Goal: Communication & Community: Answer question/provide support

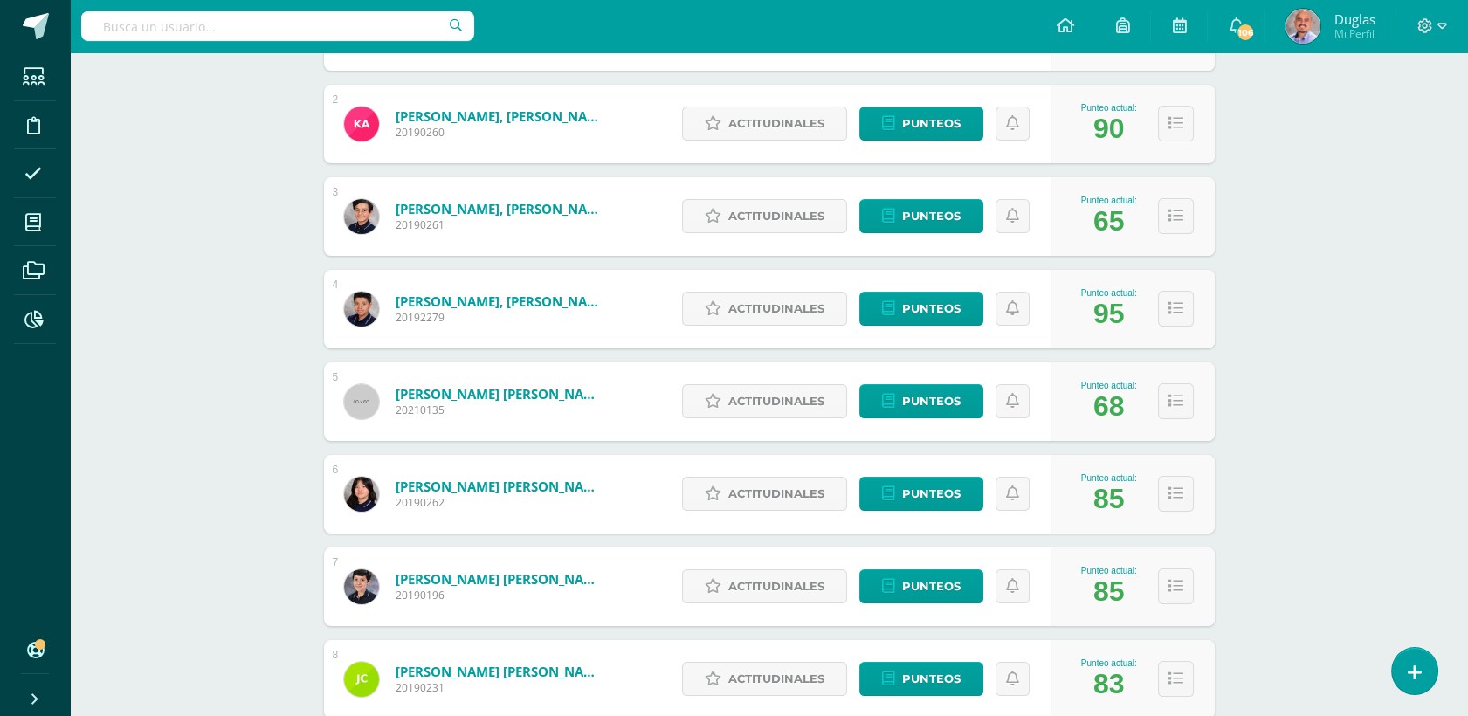
scroll to position [485, 0]
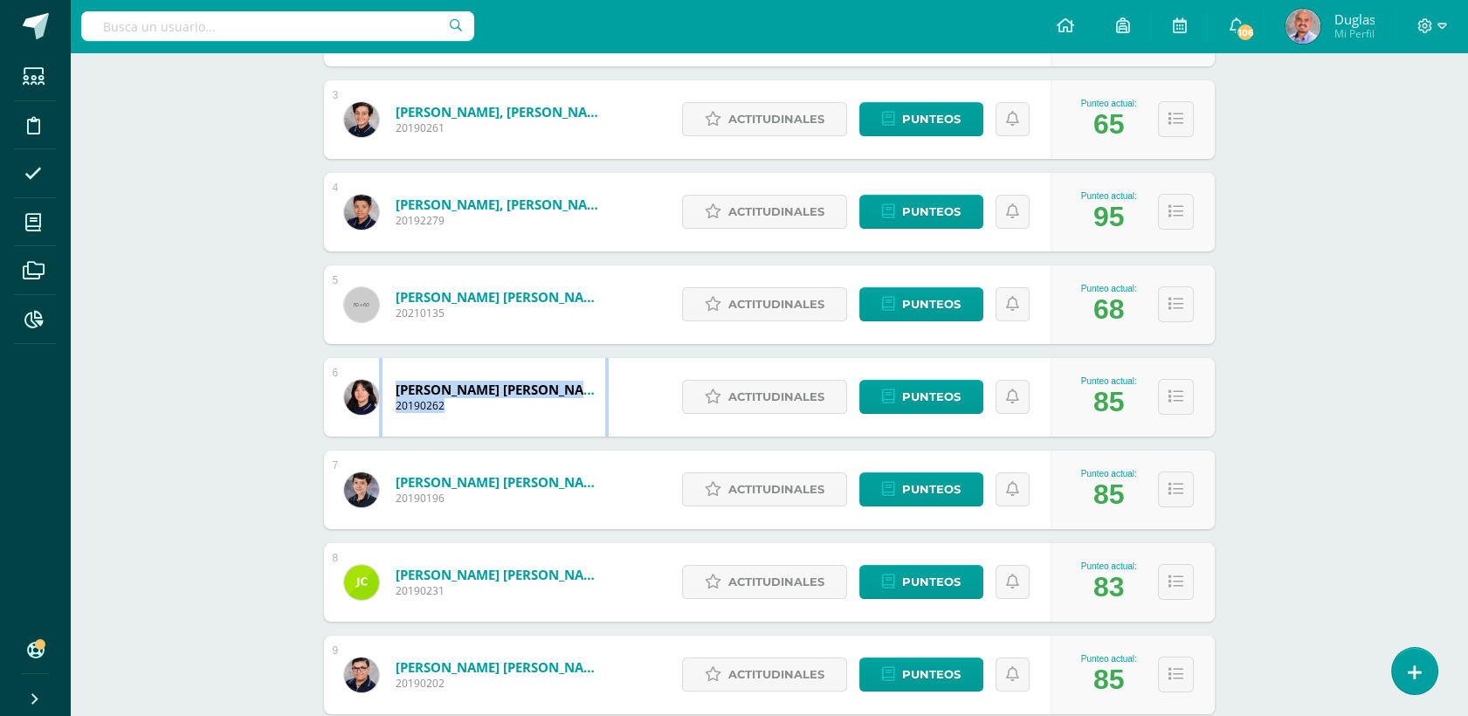
drag, startPoint x: 422, startPoint y: 391, endPoint x: 377, endPoint y: 390, distance: 44.5
click at [377, 390] on div "[PERSON_NAME] [PERSON_NAME] 20190262" at bounding box center [475, 397] width 303 height 79
drag, startPoint x: 377, startPoint y: 390, endPoint x: 222, endPoint y: 395, distance: 155.5
drag, startPoint x: 391, startPoint y: 388, endPoint x: 590, endPoint y: 388, distance: 199.1
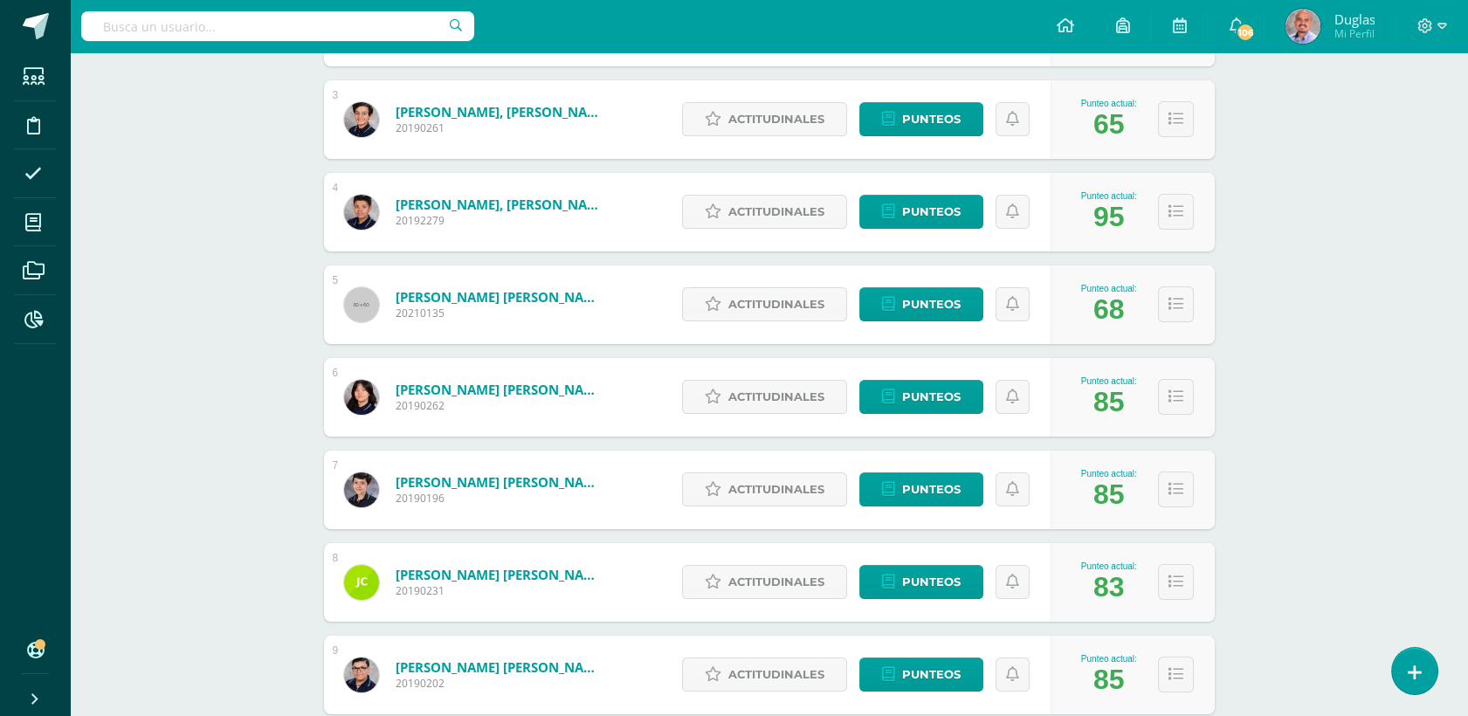
click at [590, 388] on div "[PERSON_NAME] [PERSON_NAME] 20190262" at bounding box center [475, 397] width 303 height 79
copy span "[PERSON_NAME] [PERSON_NAME]"
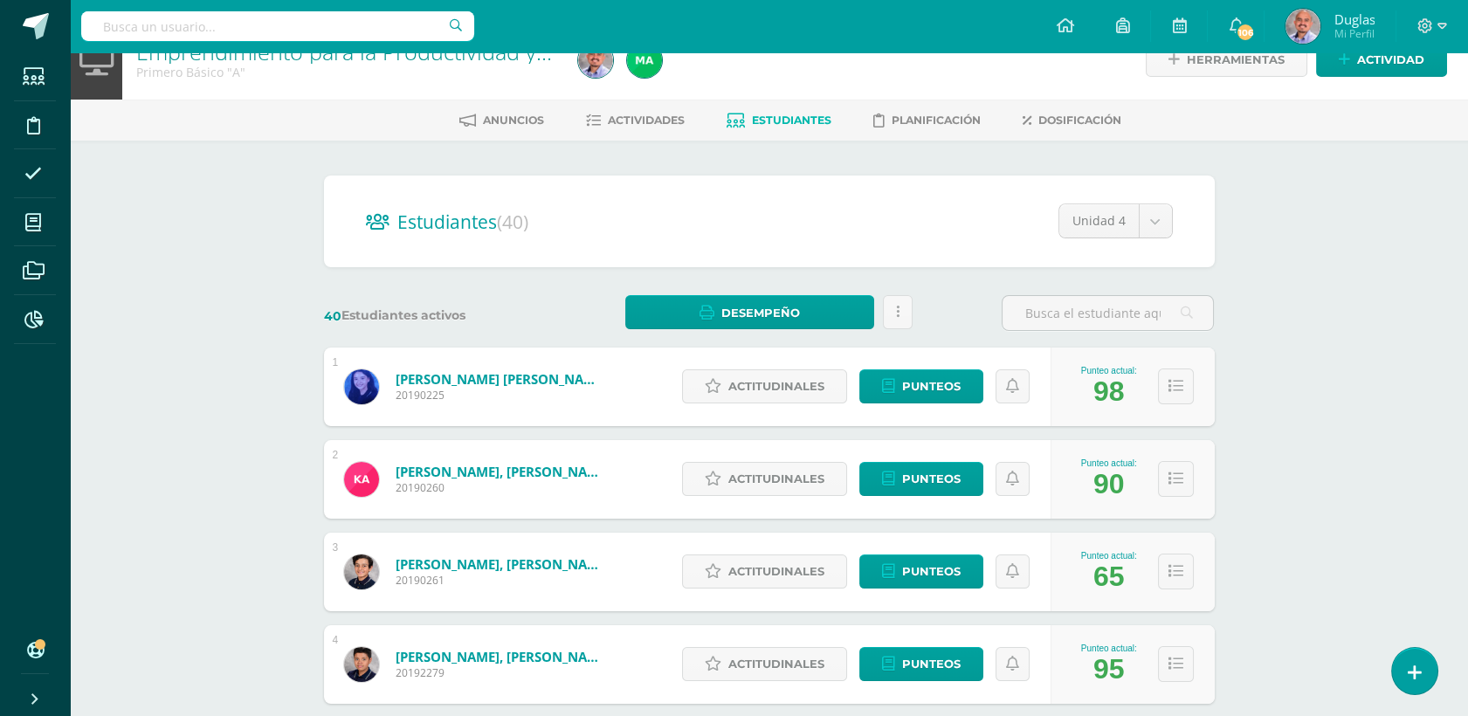
scroll to position [0, 0]
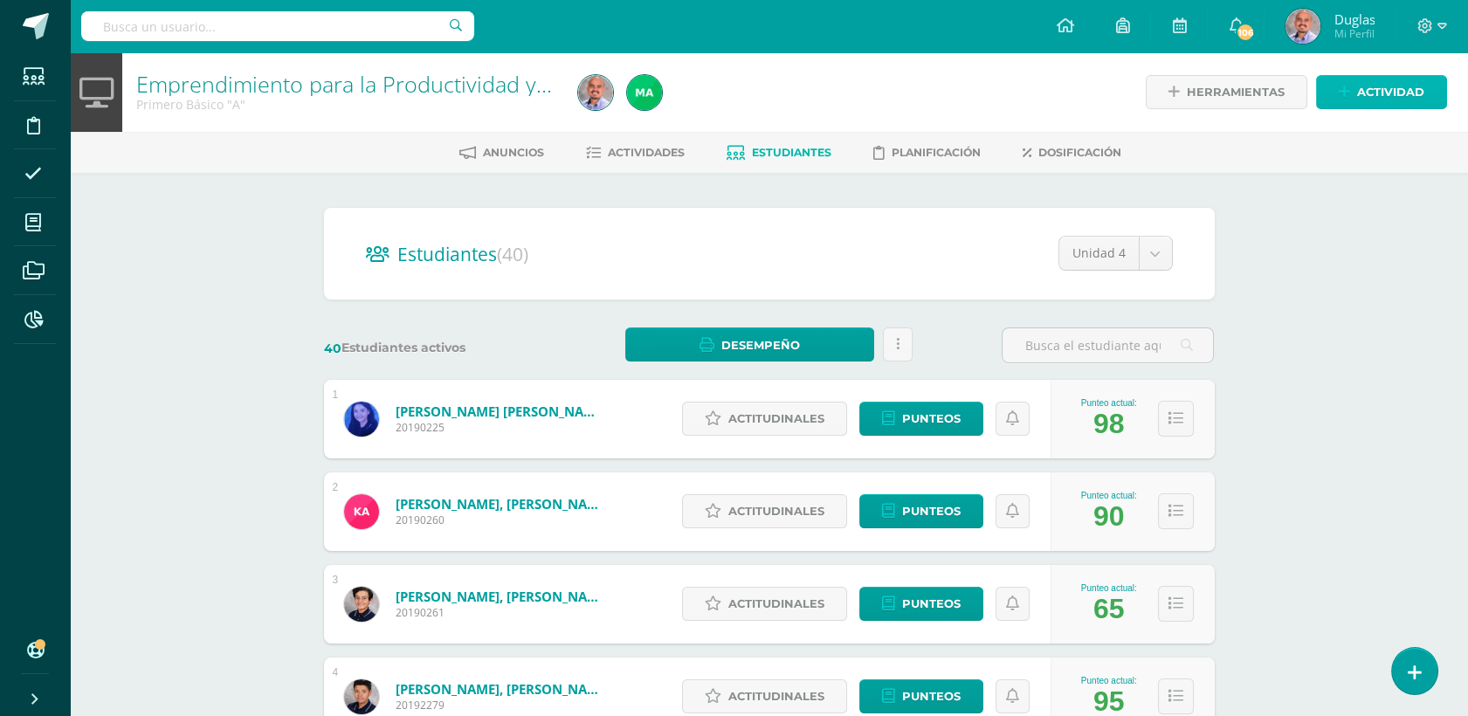
click at [1402, 99] on span "Actividad" at bounding box center [1390, 92] width 67 height 32
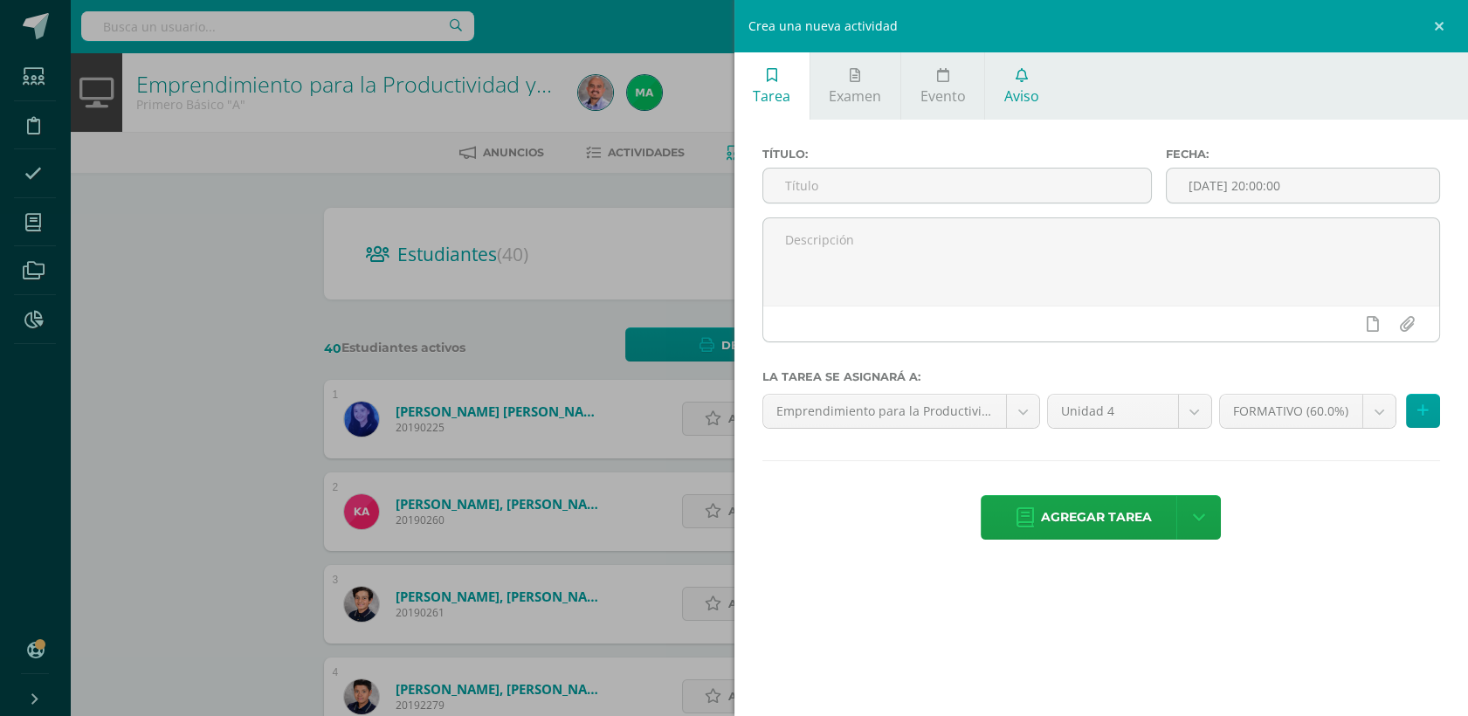
click at [1037, 96] on link "Aviso" at bounding box center [1021, 85] width 72 height 67
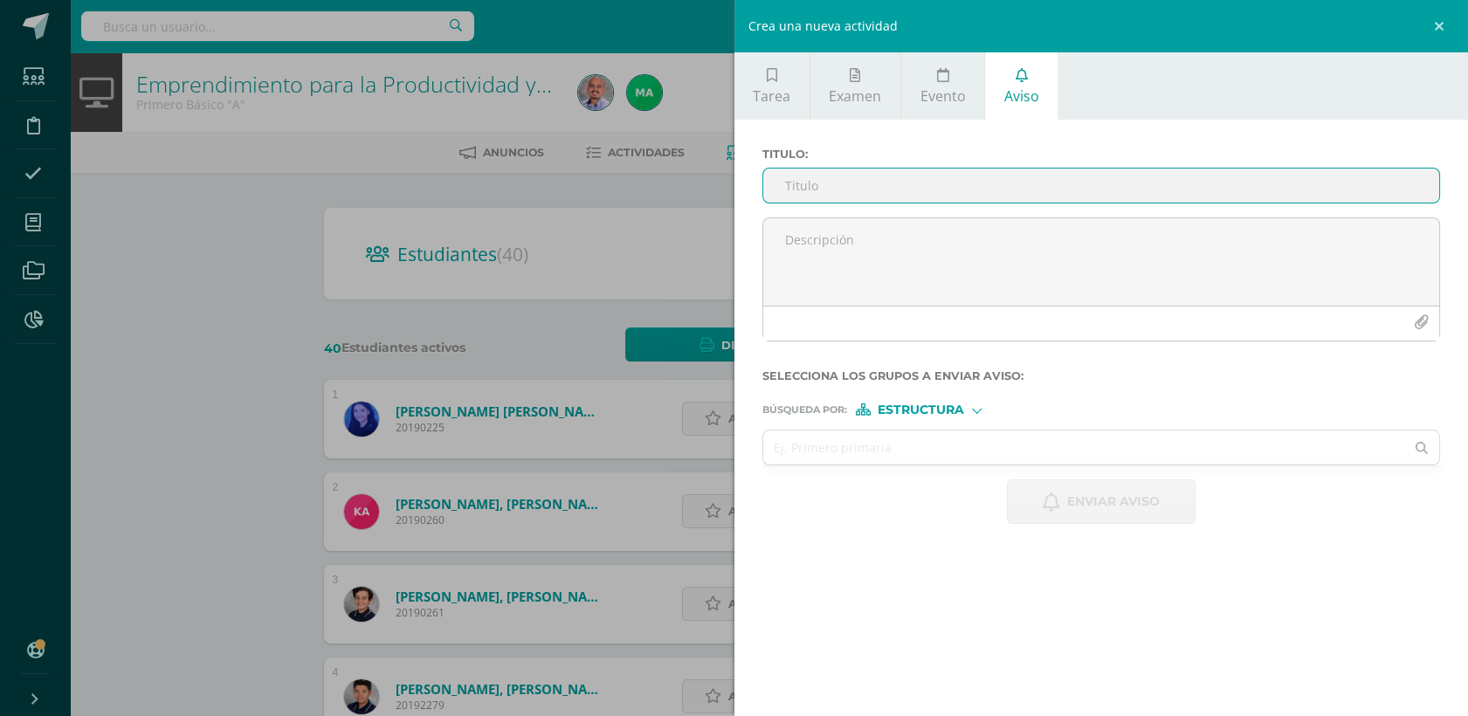
click at [981, 411] on div "Estructura" at bounding box center [921, 409] width 131 height 12
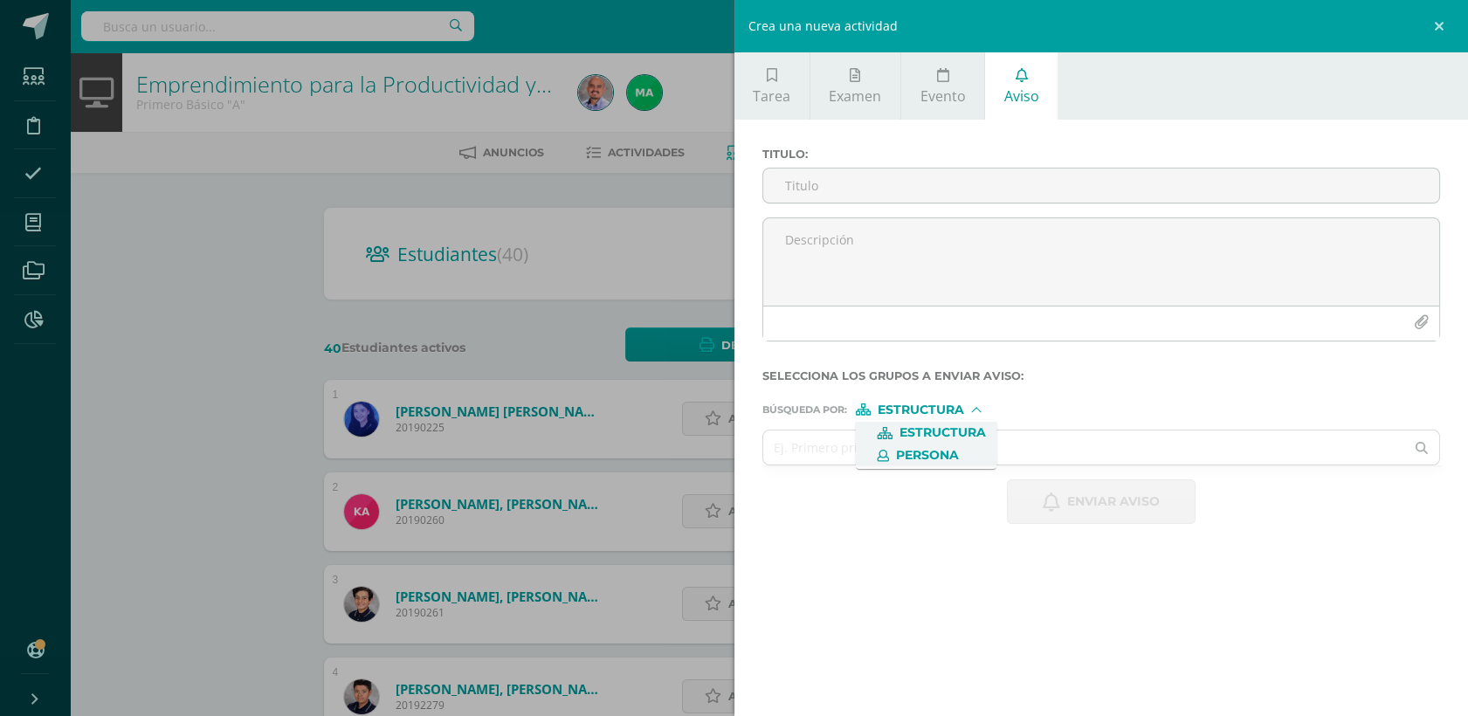
click at [944, 457] on span "Persona" at bounding box center [927, 456] width 63 height 10
click at [852, 457] on input "text" at bounding box center [1084, 448] width 642 height 34
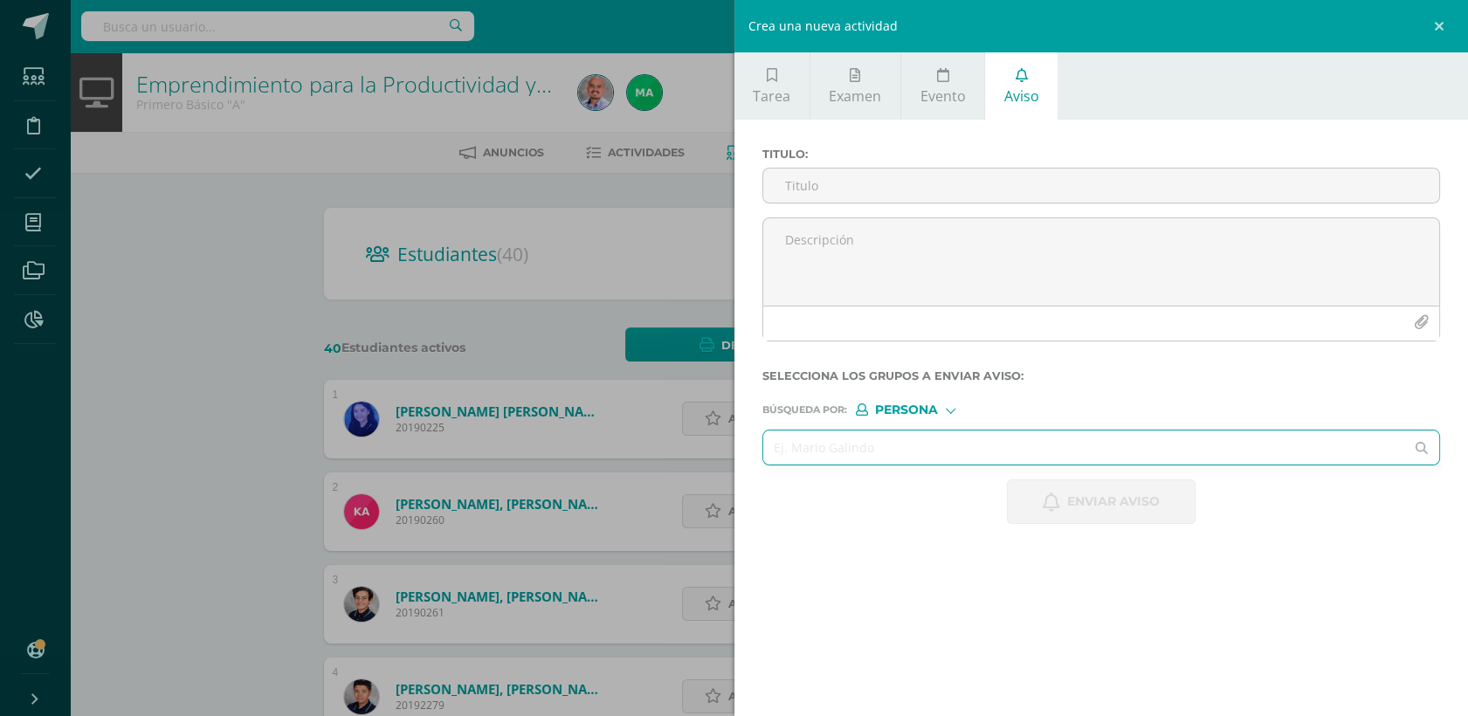
paste input "[PERSON_NAME] [PERSON_NAME]"
type input "[PERSON_NAME] [PERSON_NAME]"
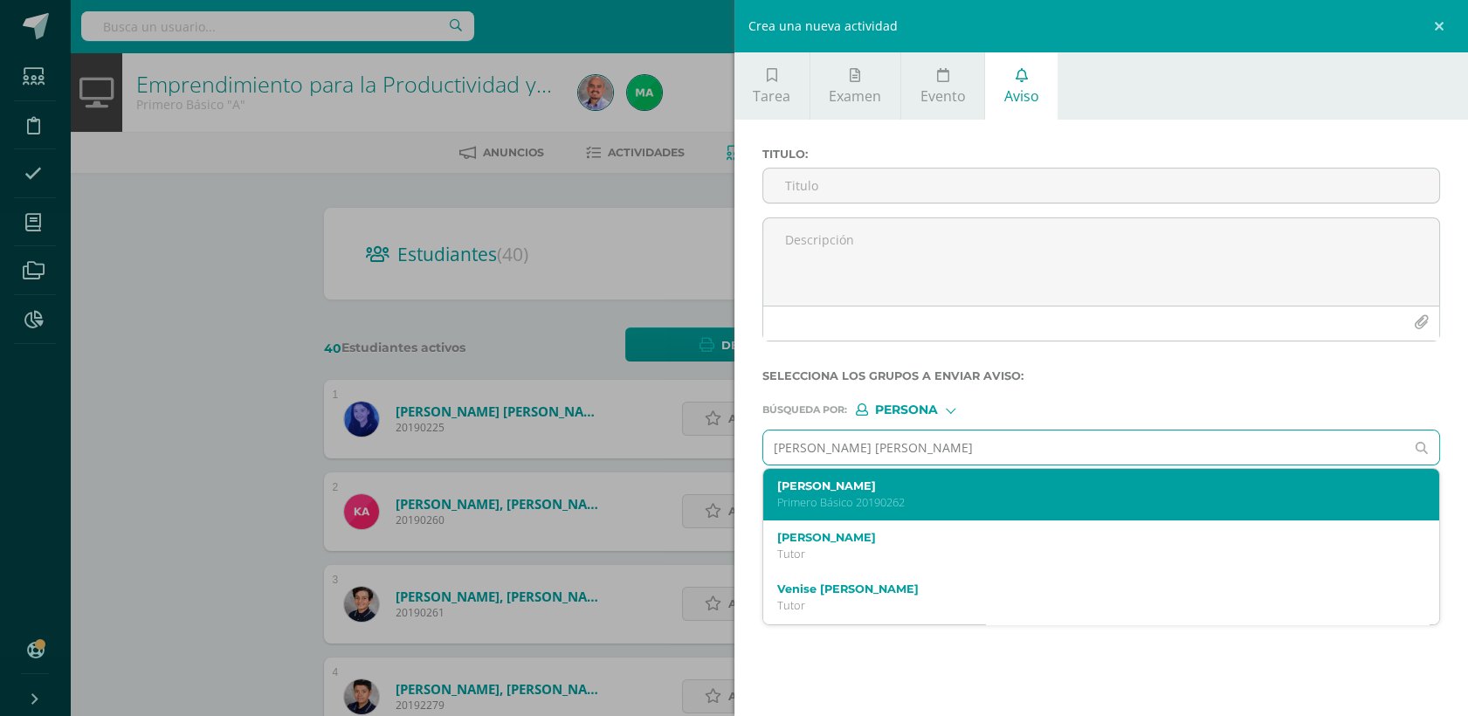
click at [882, 500] on p "Primero Básico 20190262" at bounding box center [1086, 502] width 619 height 15
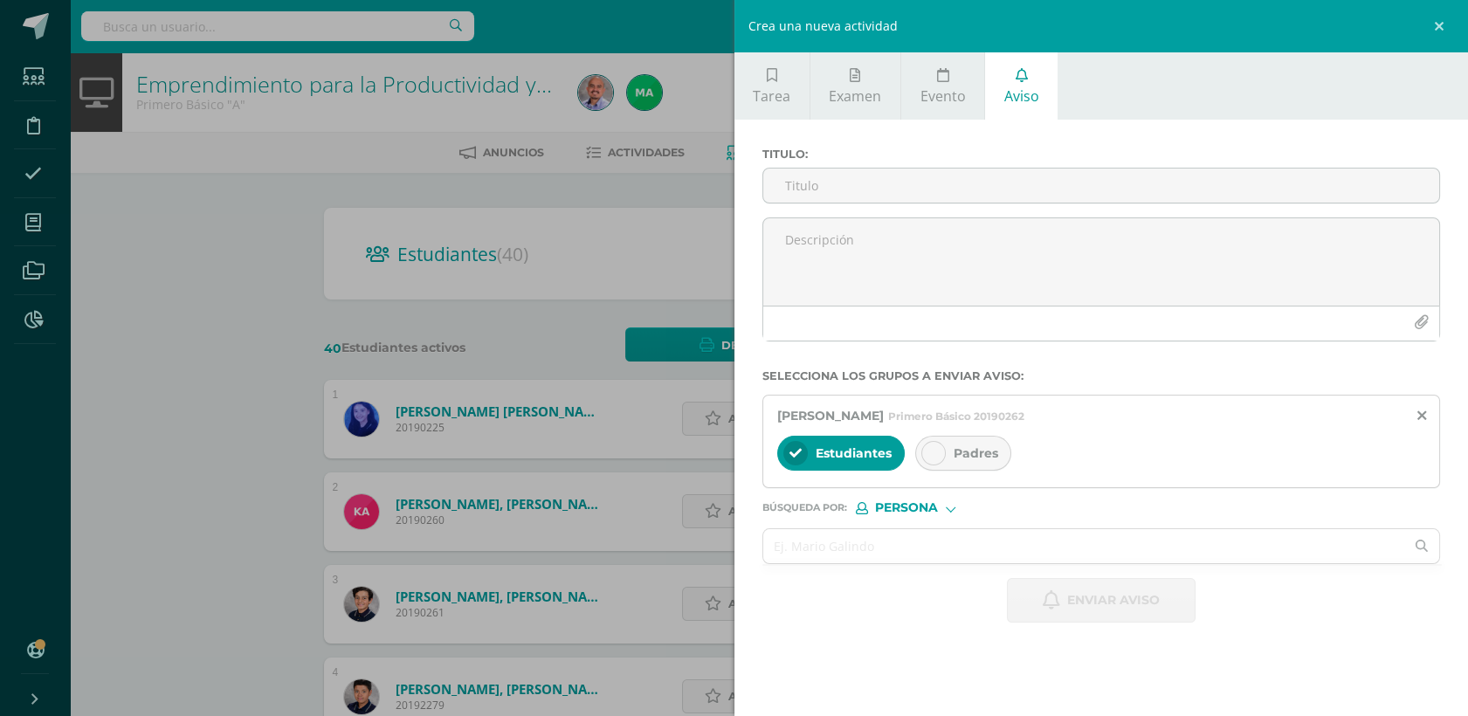
click at [929, 452] on icon at bounding box center [933, 453] width 12 height 12
click at [821, 185] on input "Titulo :" at bounding box center [1101, 186] width 677 height 34
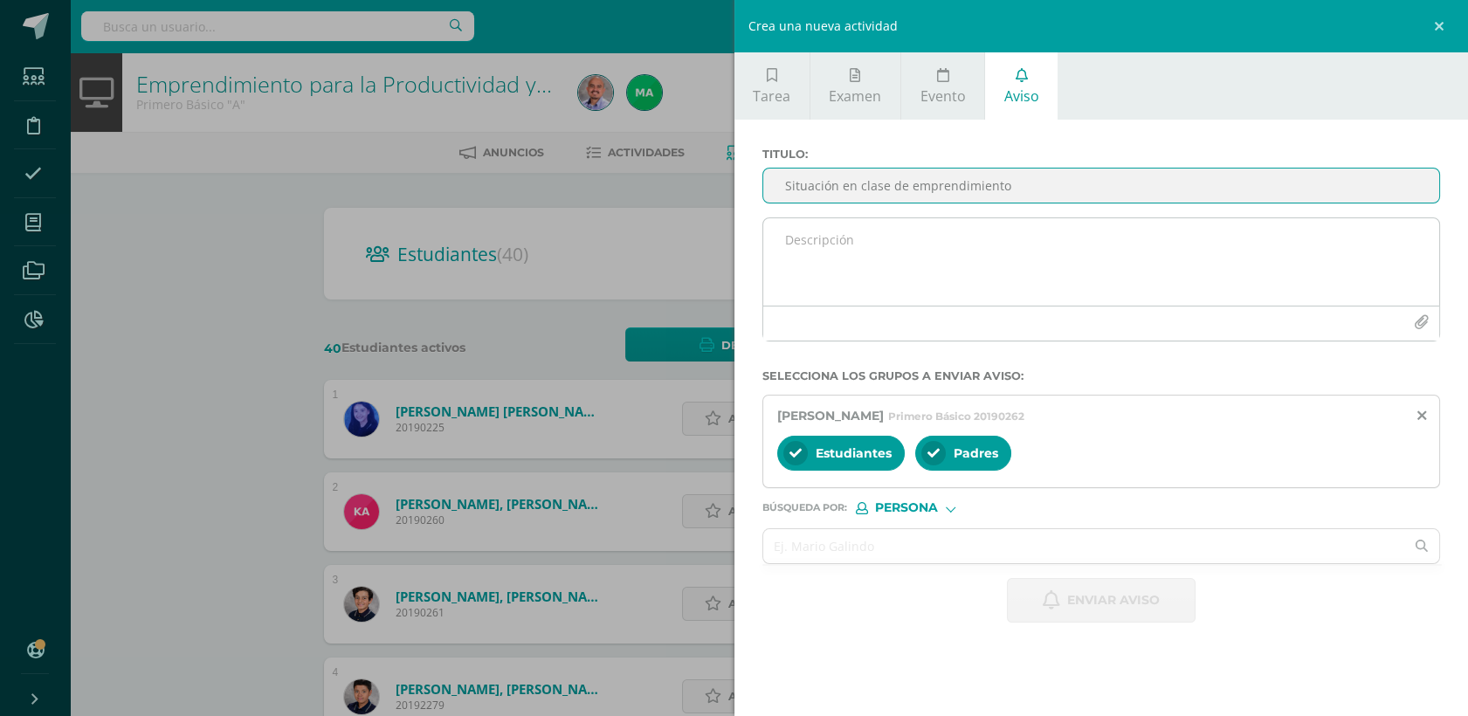
type input "Situación en clase de emprendimiento"
click at [942, 255] on textarea at bounding box center [1101, 261] width 677 height 87
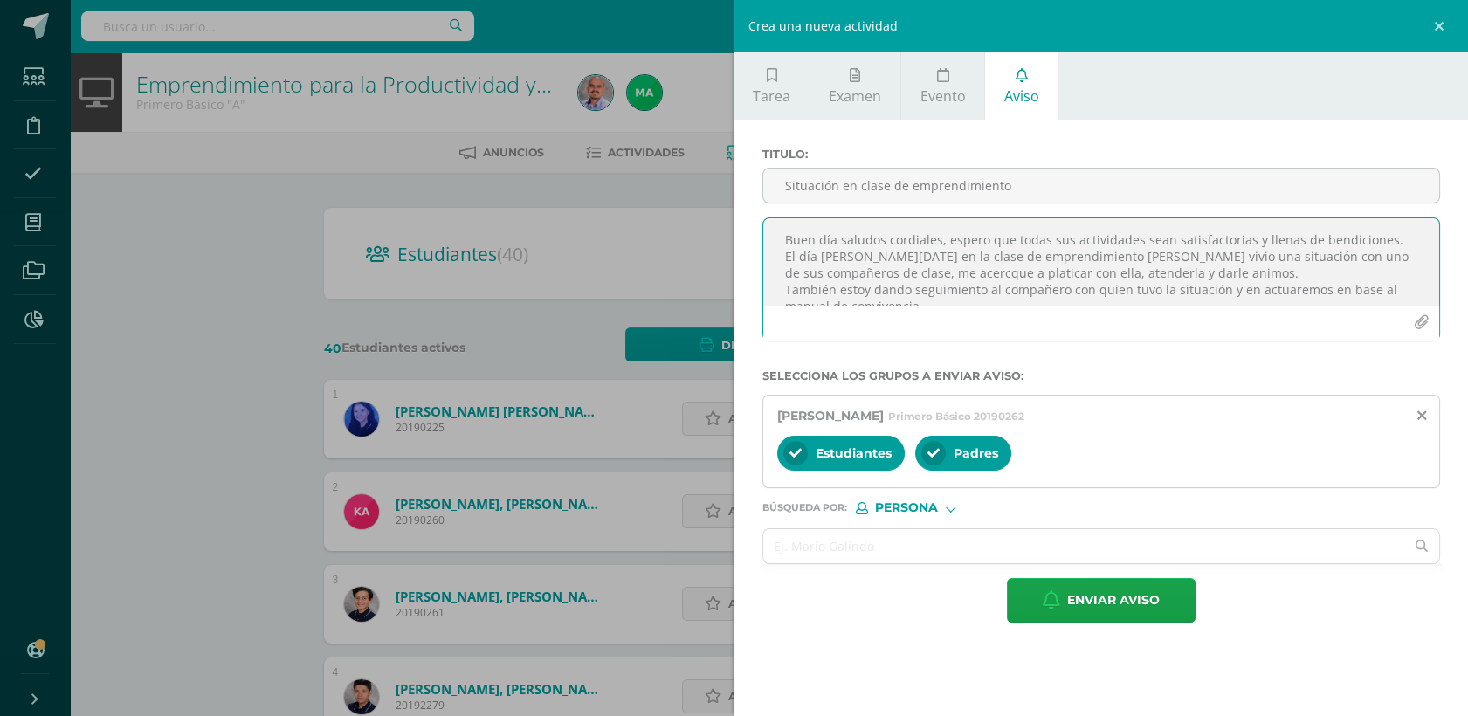
click at [1058, 272] on textarea "Buen día saludos cordiales, espero que todas sus actividades sean satisfactoria…" at bounding box center [1101, 261] width 677 height 87
click at [1237, 258] on textarea "Buen día saludos cordiales, espero que todas sus actividades sean satisfactoria…" at bounding box center [1101, 261] width 677 height 87
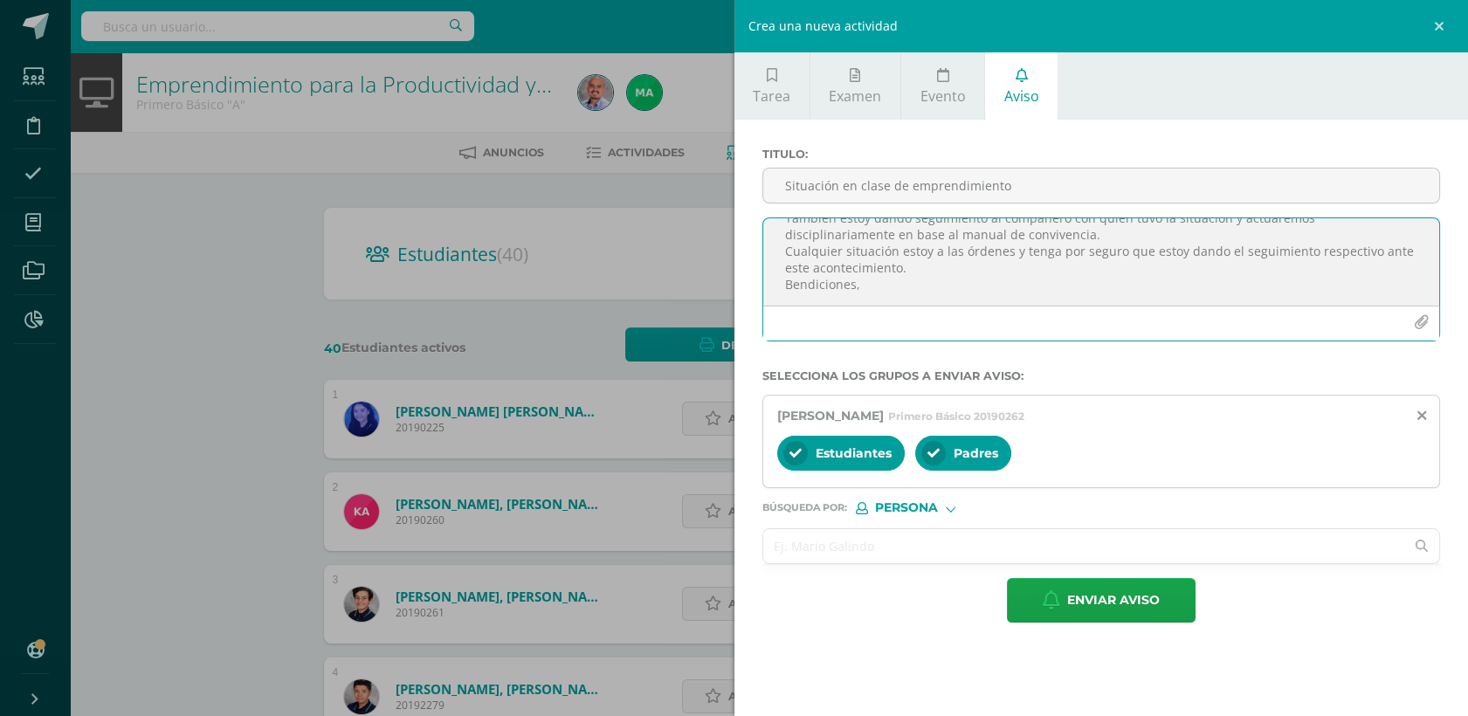
type textarea "Buen día saludos cordiales, espero que todas sus actividades sean satisfactoria…"
click at [861, 555] on input "text" at bounding box center [1084, 546] width 642 height 34
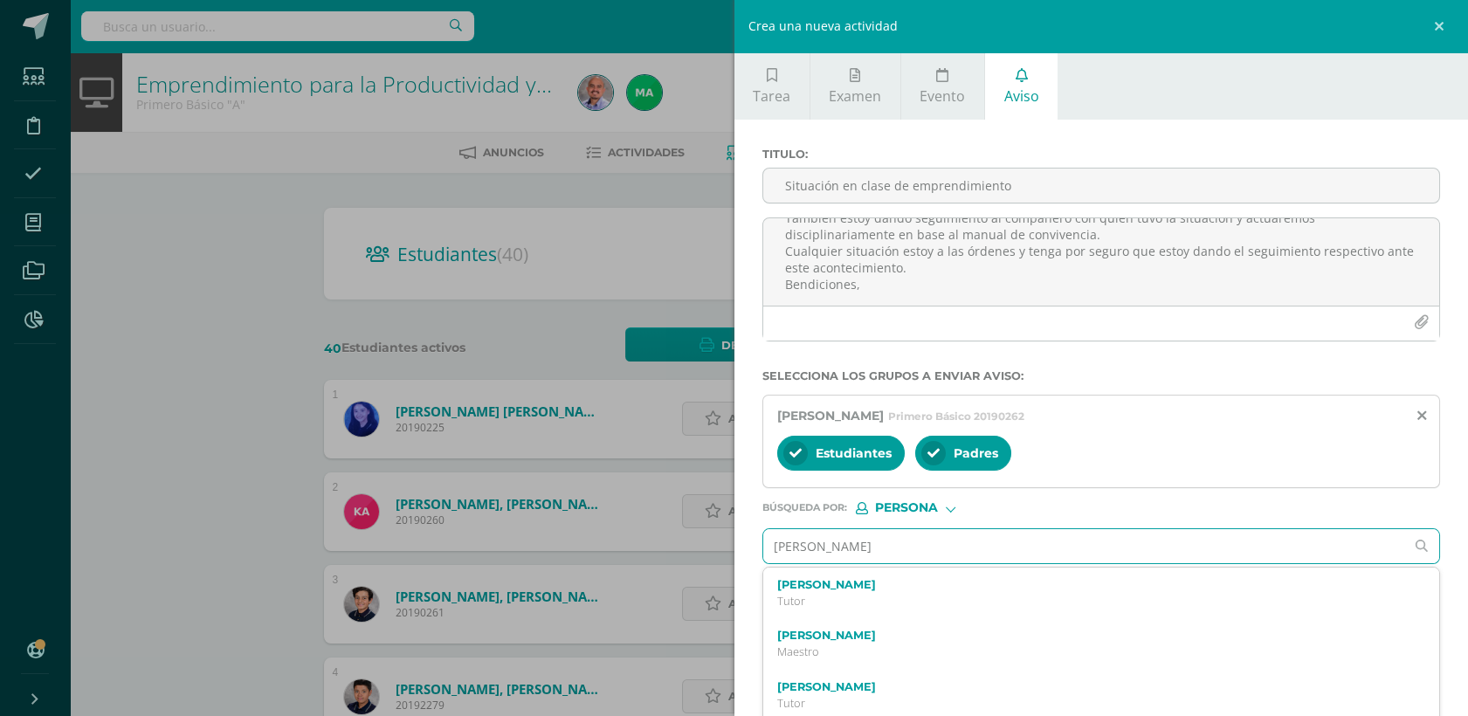
type input "[PERSON_NAME]"
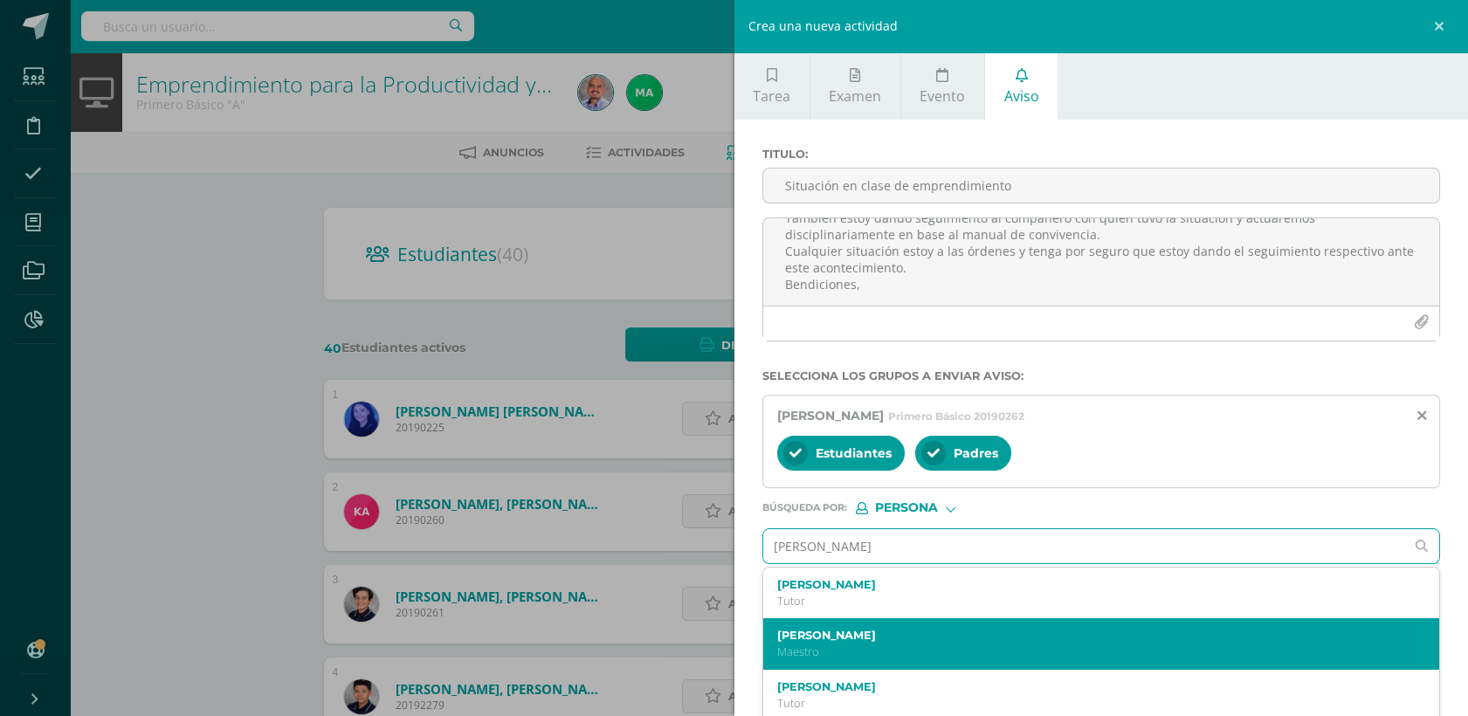
click at [833, 636] on label "[PERSON_NAME]" at bounding box center [1086, 635] width 619 height 13
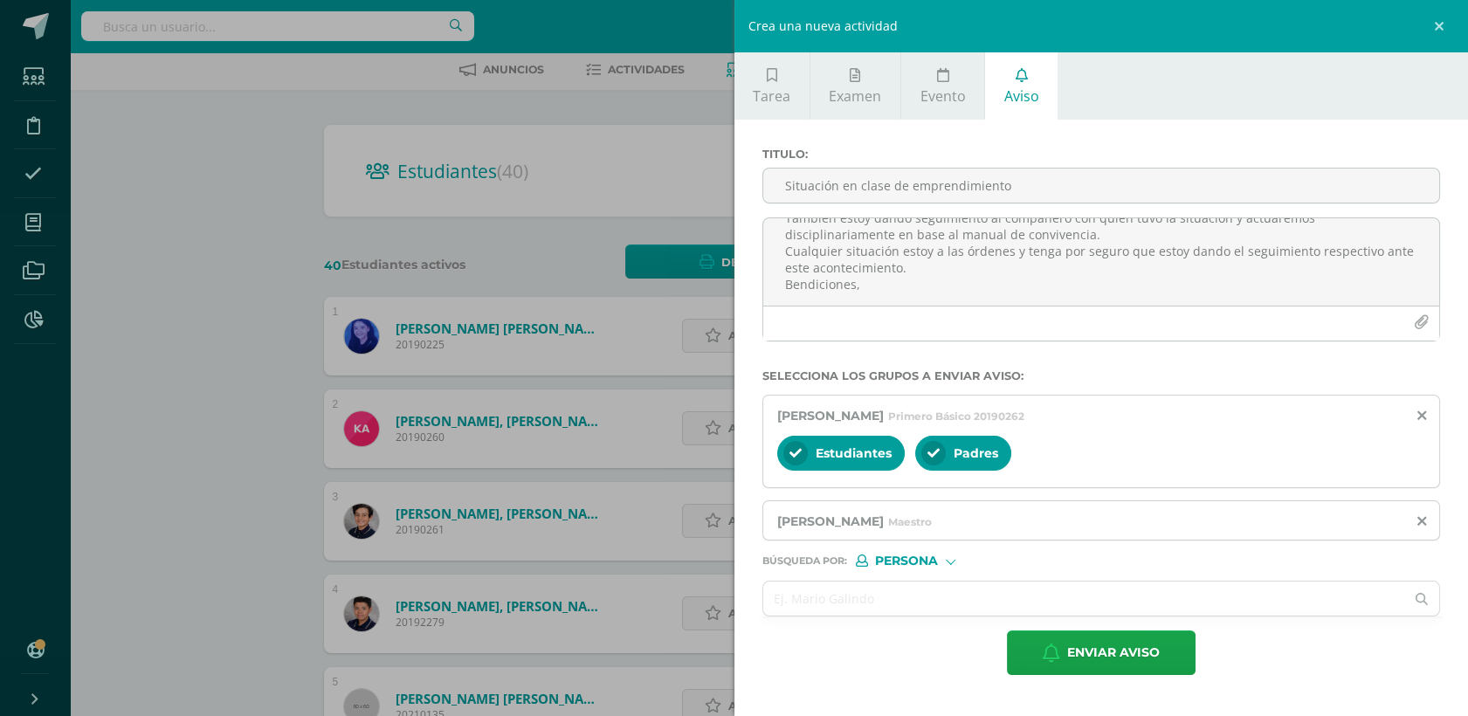
scroll to position [0, 0]
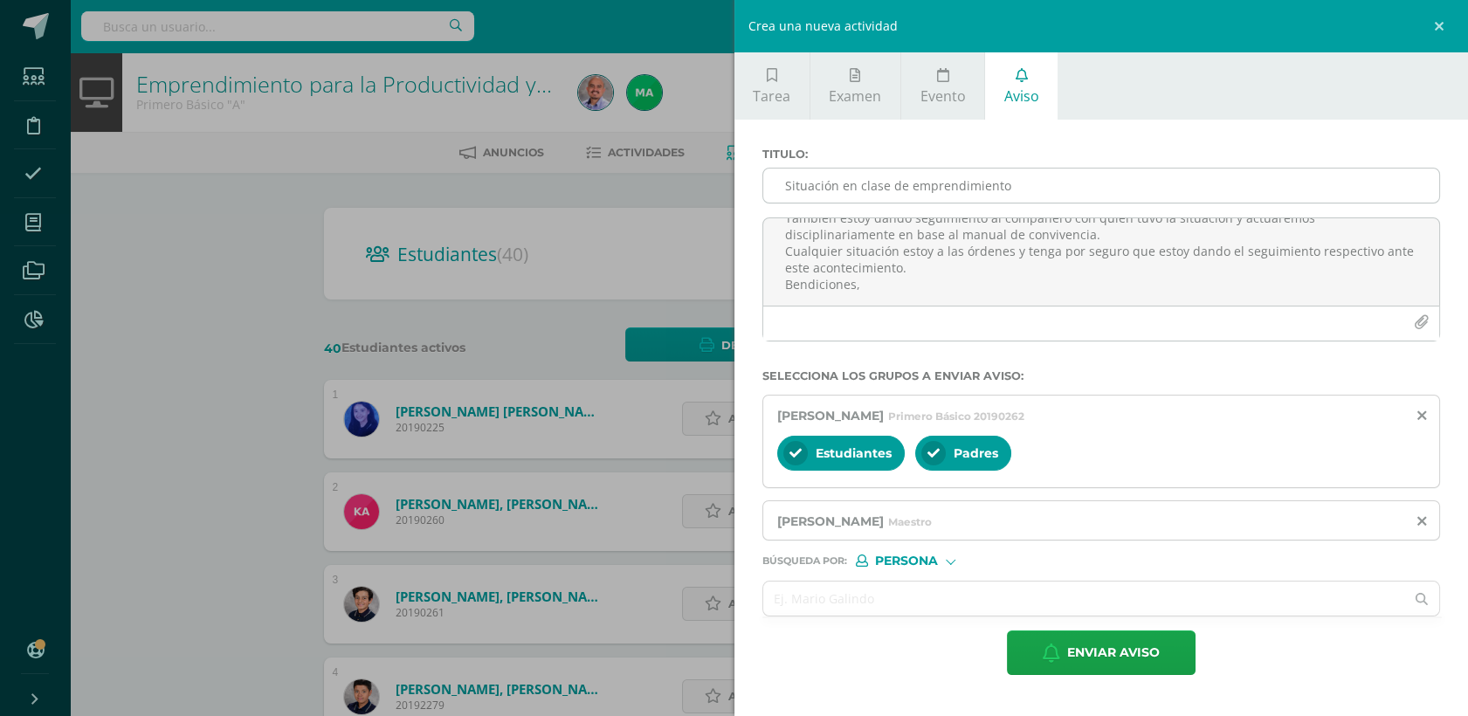
click at [810, 180] on input "Situación en clase de emprendimiento" at bounding box center [1101, 186] width 677 height 34
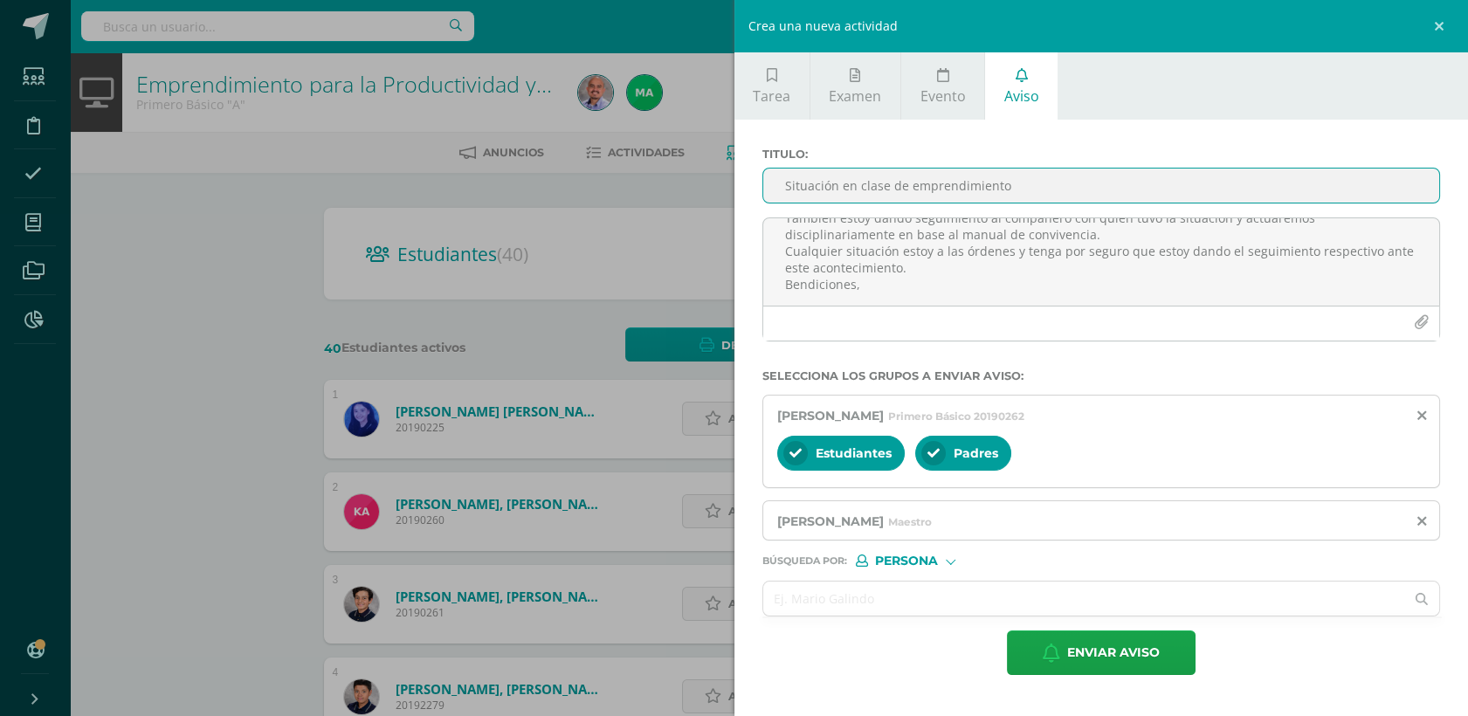
click at [810, 180] on input "Situación en clase de emprendimiento" at bounding box center [1101, 186] width 677 height 34
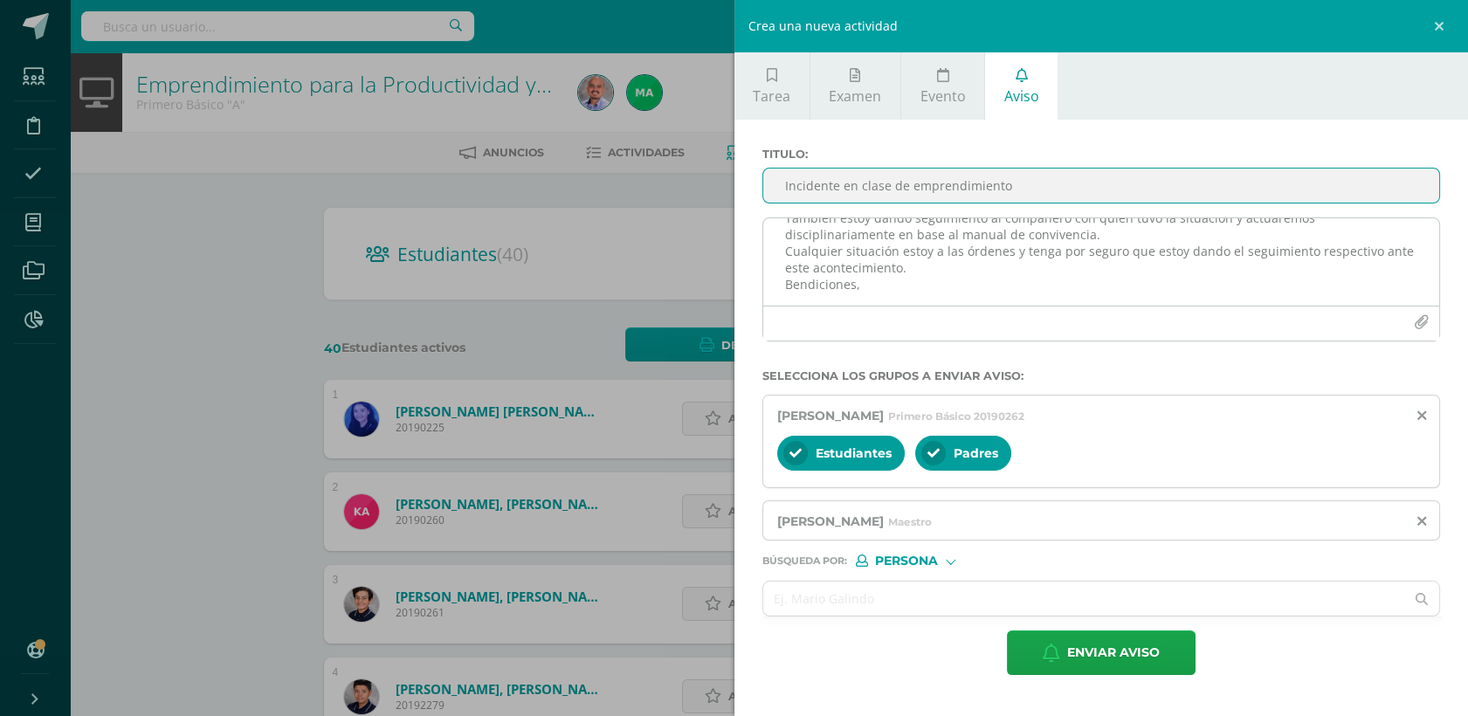
scroll to position [92, 0]
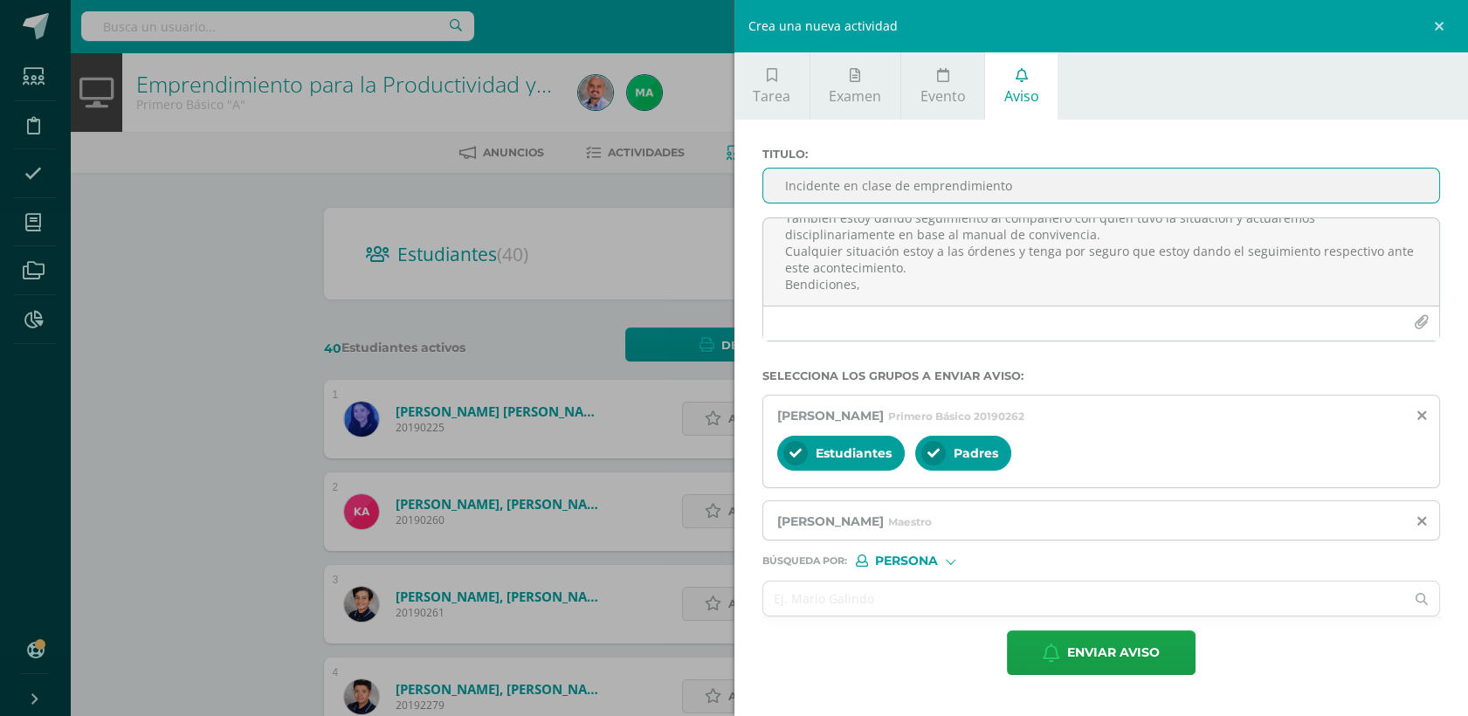
click at [1030, 192] on input "Incidente en clase de emprendimiento" at bounding box center [1101, 186] width 677 height 34
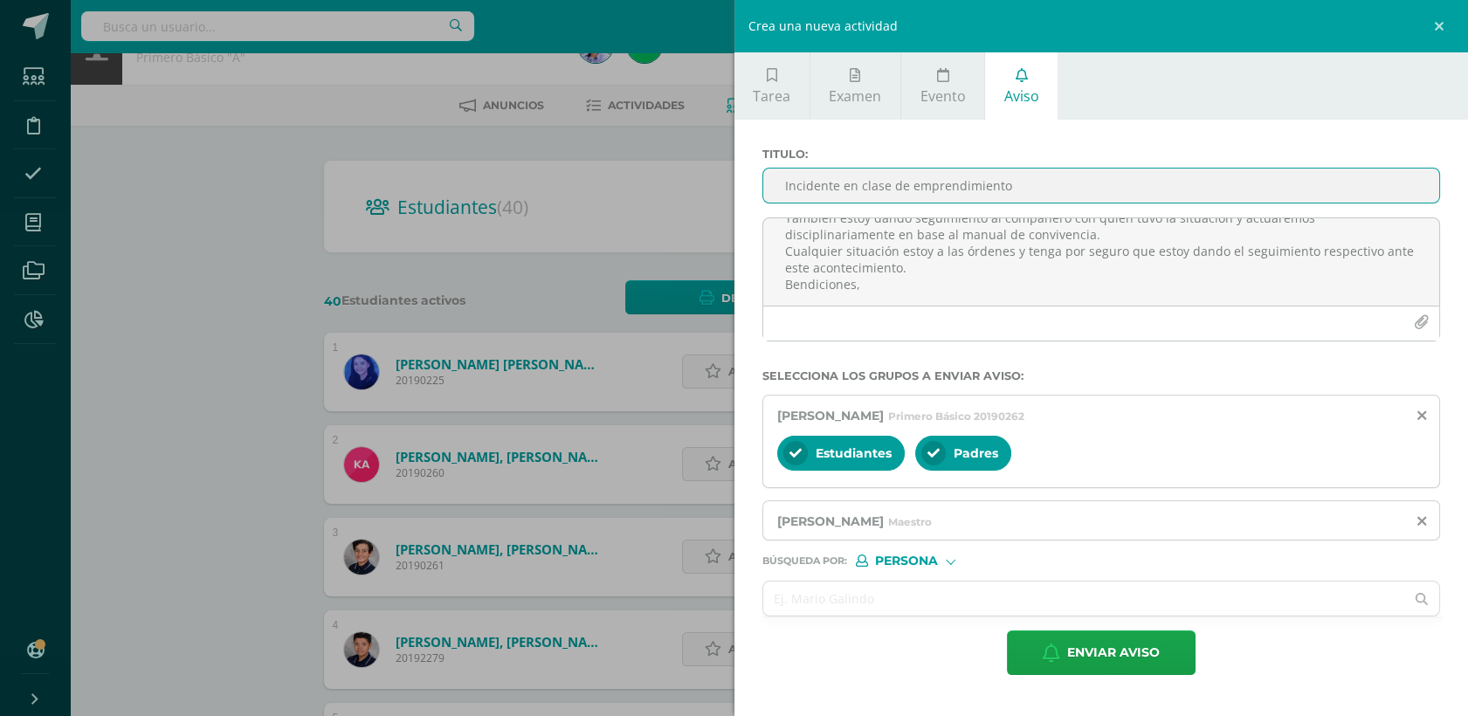
scroll to position [0, 0]
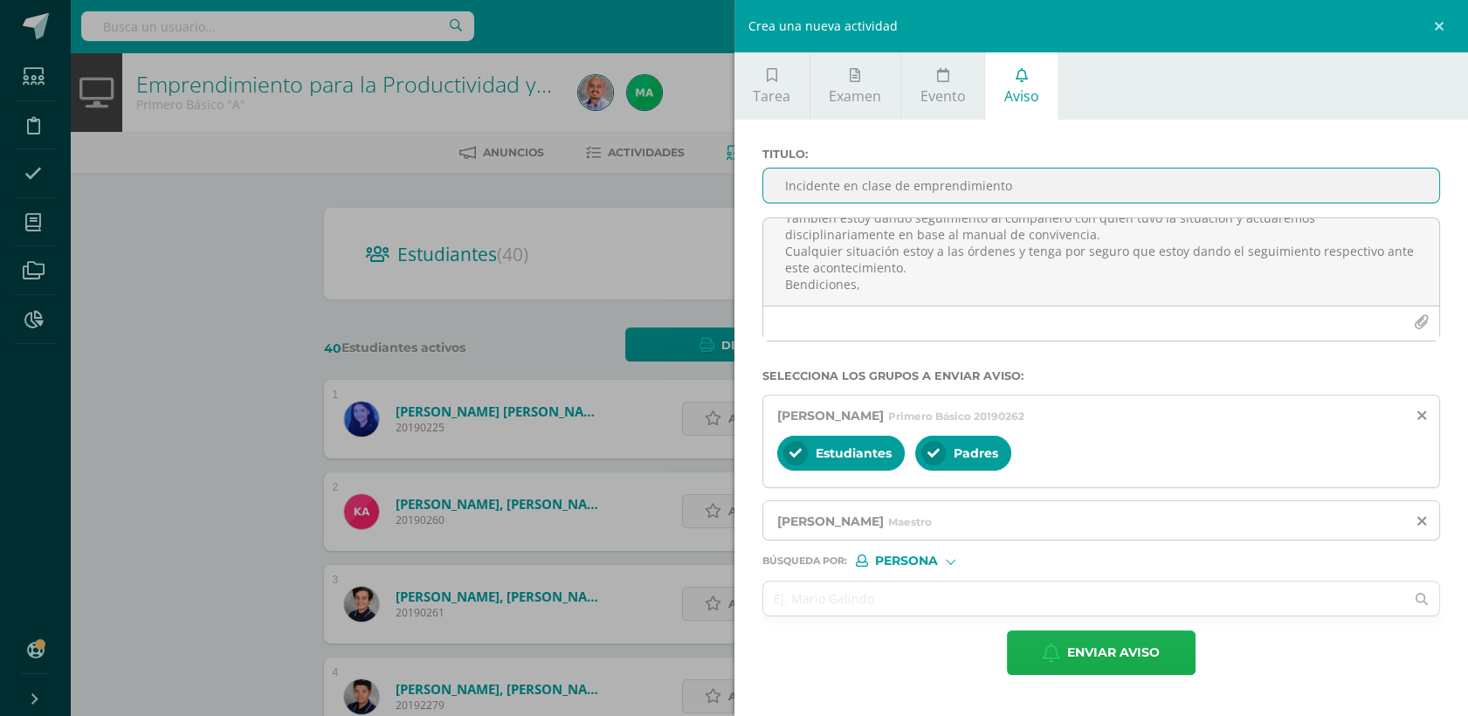
type input "Incidente en clase de emprendimiento"
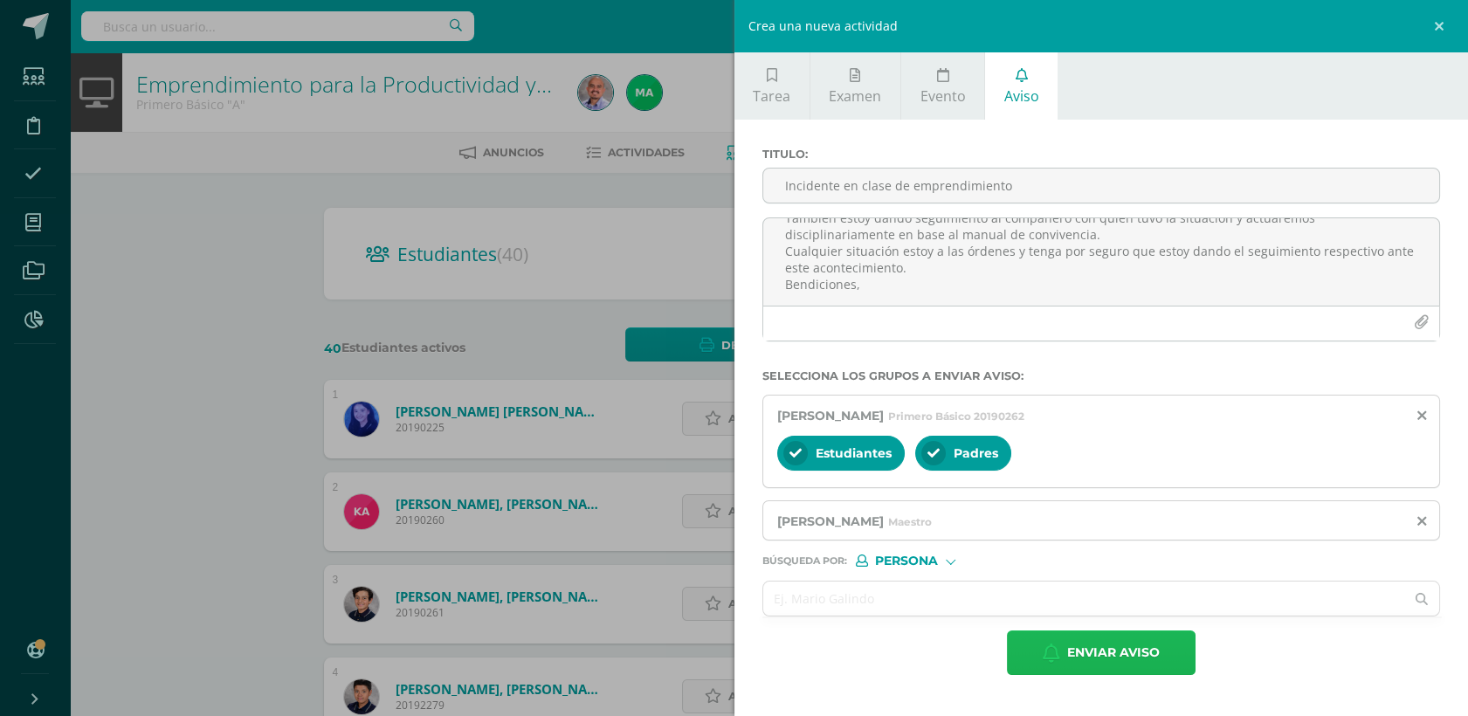
click at [1148, 646] on span "Enviar aviso" at bounding box center [1113, 652] width 93 height 43
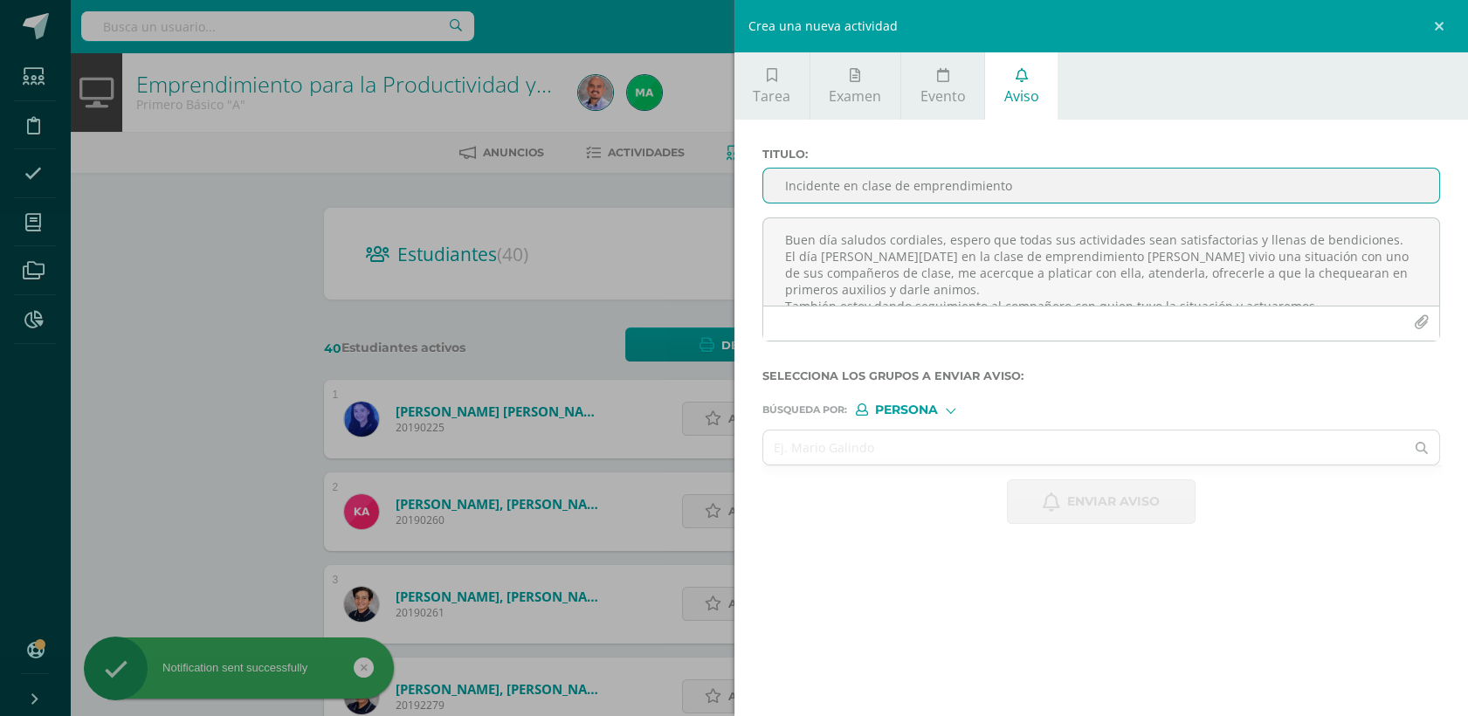
click at [855, 184] on input "Incidente en clase de emprendimiento" at bounding box center [1101, 186] width 677 height 34
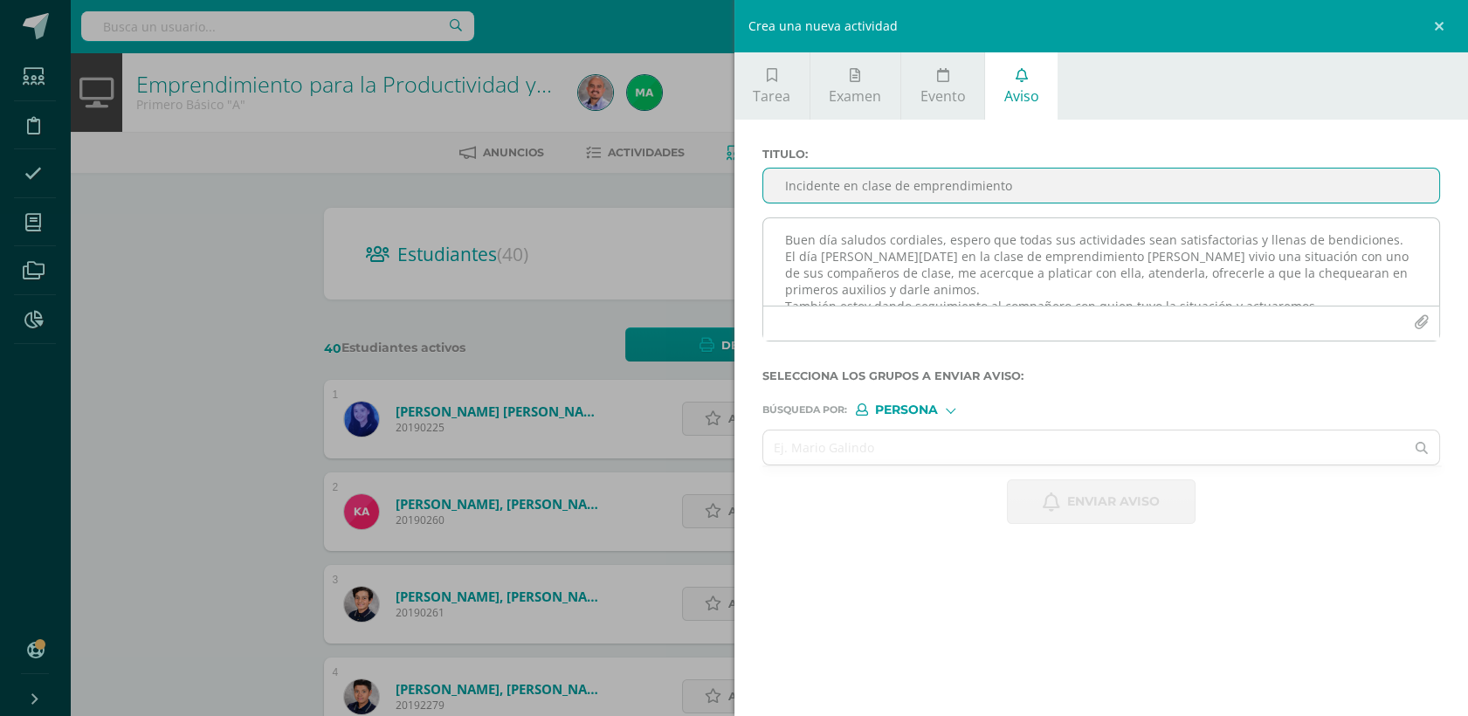
type input "Incidente en clase de emprendimiento"
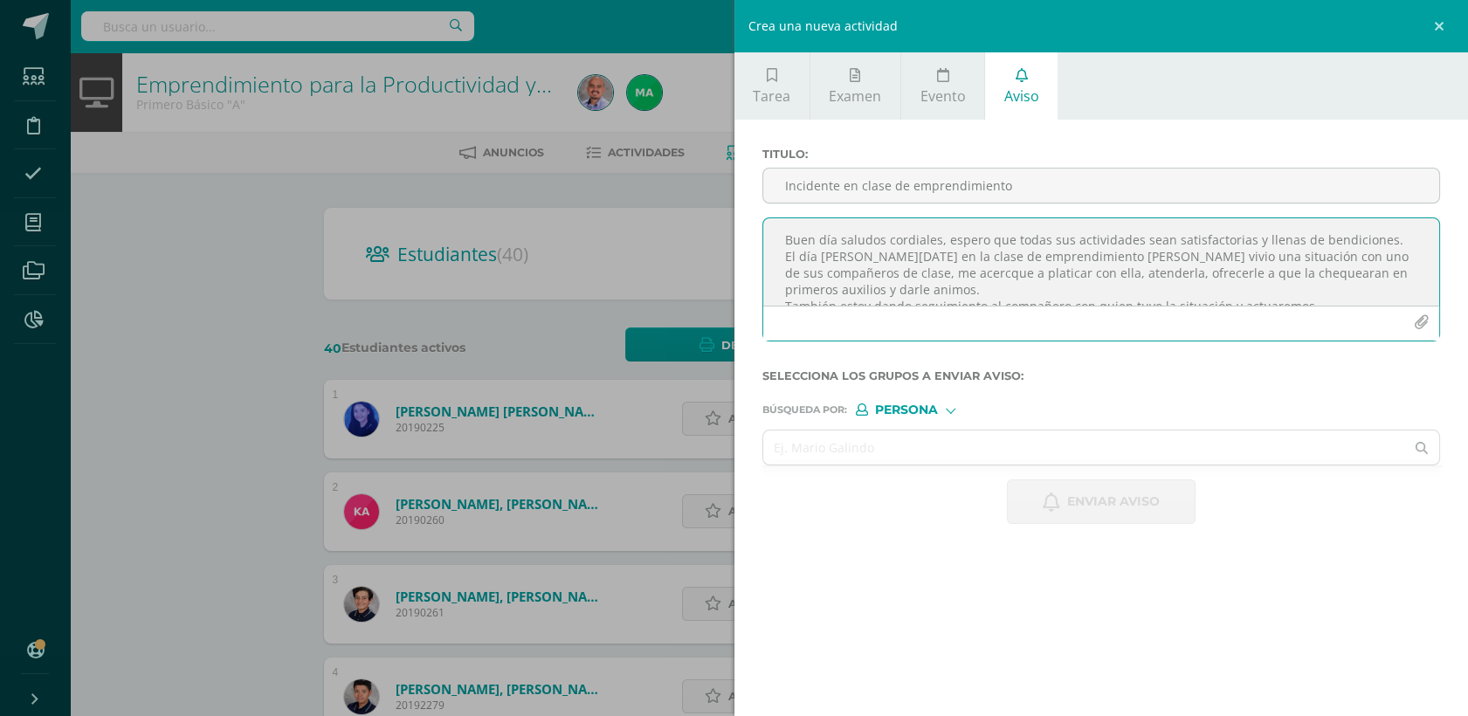
click at [810, 248] on textarea "Buen día saludos cordiales, espero que todas sus actividades sean satisfactoria…" at bounding box center [1101, 261] width 677 height 87
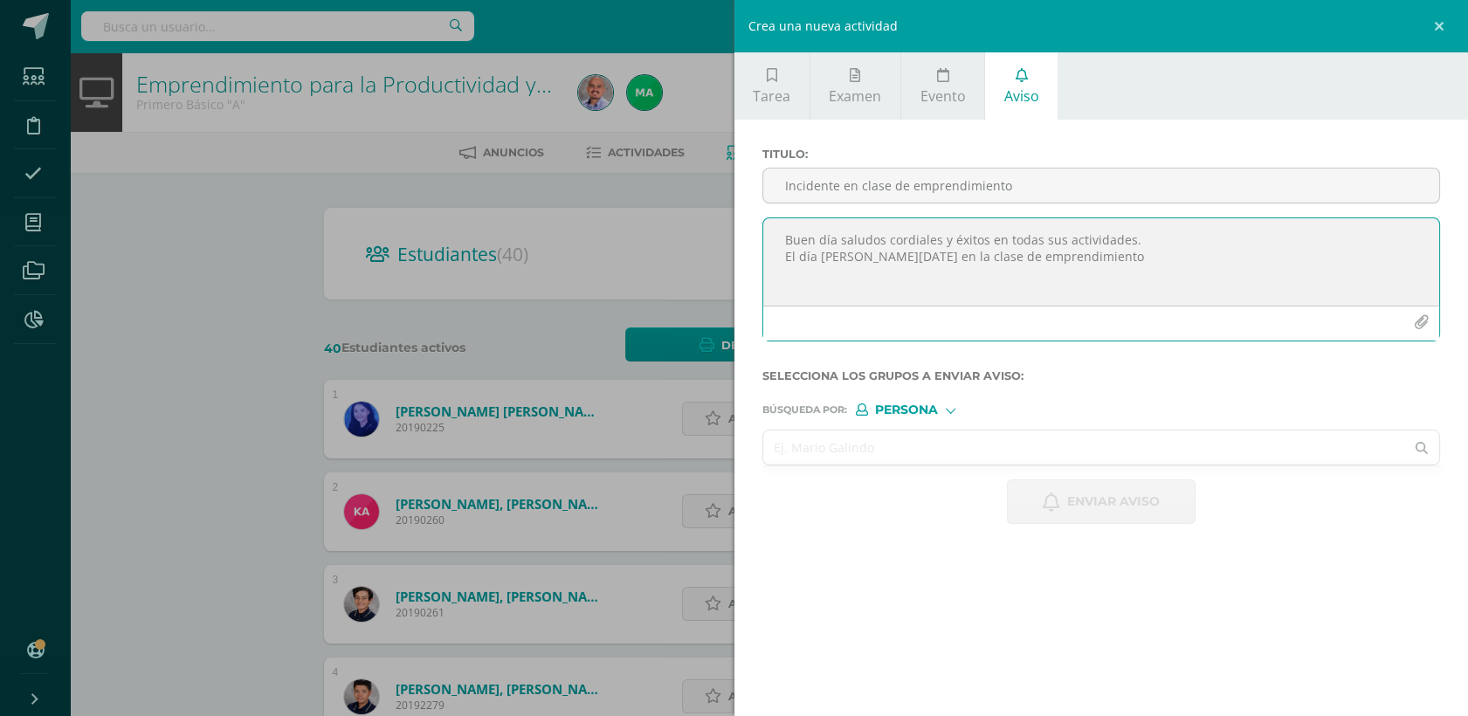
type textarea "Buen día saludos cordiales y éxitos en todas sus actividades. El día [PERSON_NA…"
click at [866, 440] on input "text" at bounding box center [1084, 448] width 642 height 34
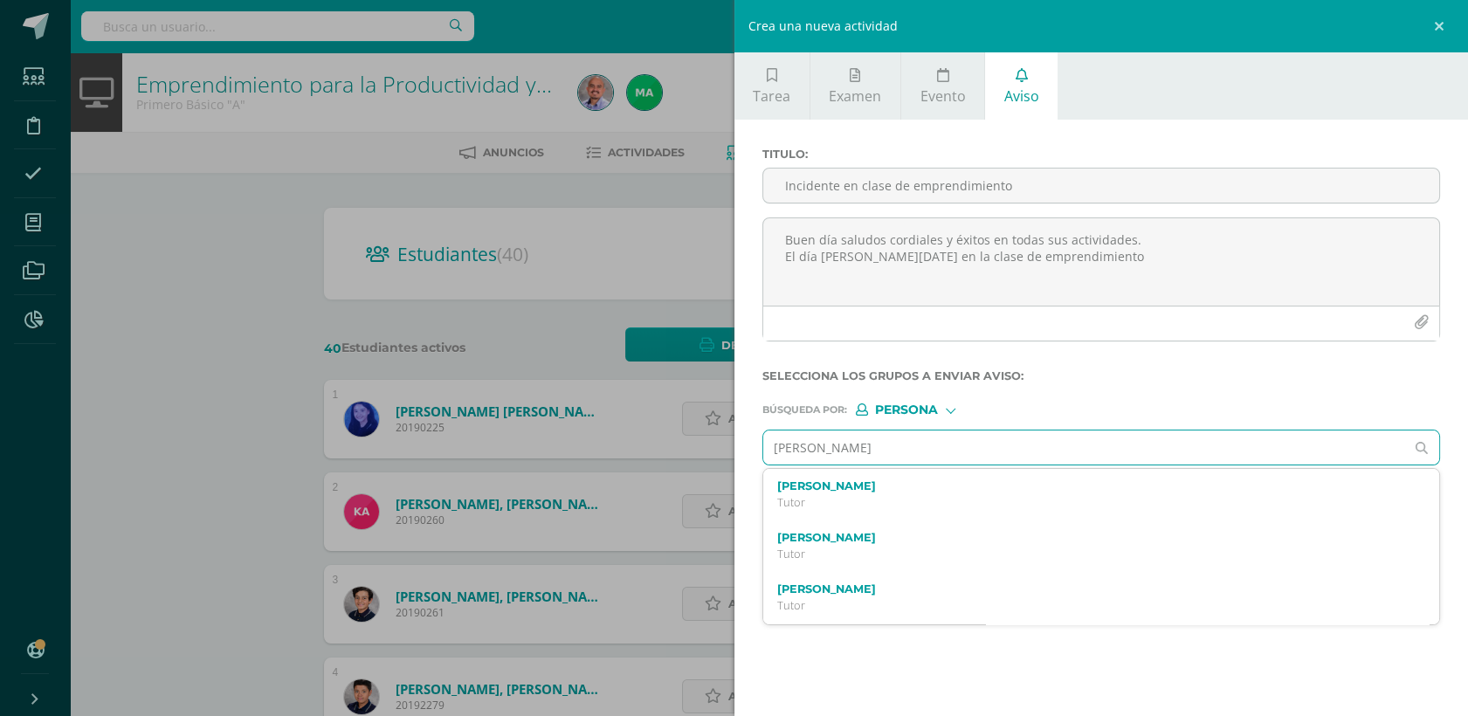
type input "[PERSON_NAME]"
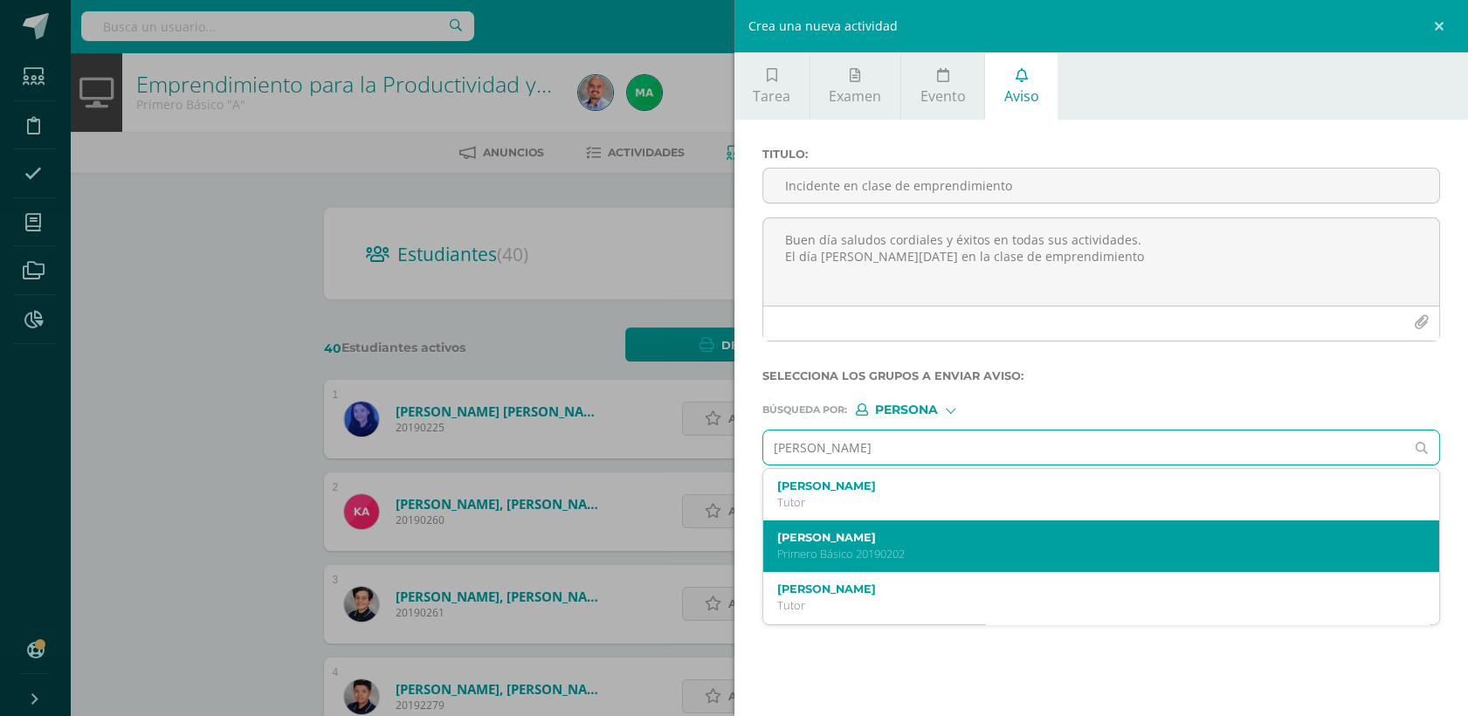
click at [888, 540] on label "[PERSON_NAME]" at bounding box center [1086, 537] width 619 height 13
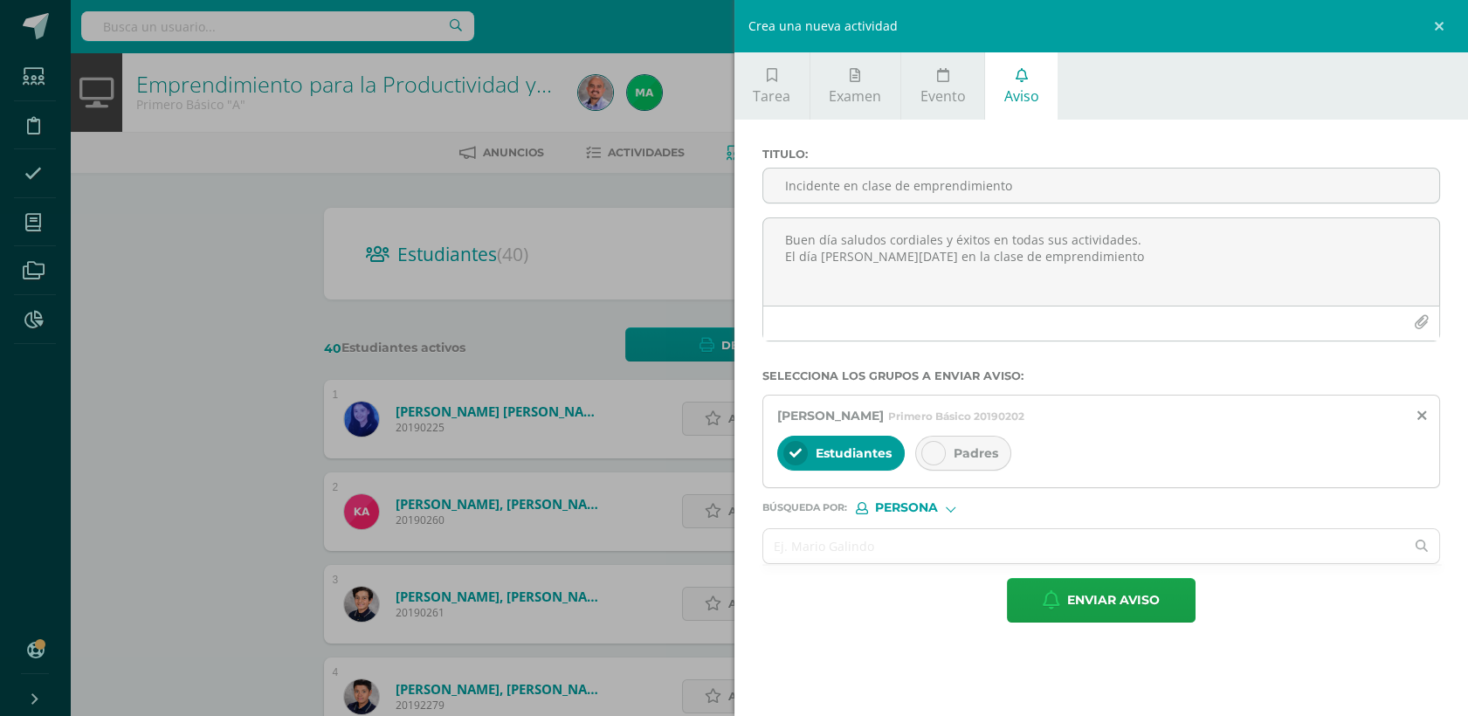
click at [933, 456] on icon at bounding box center [933, 453] width 12 height 12
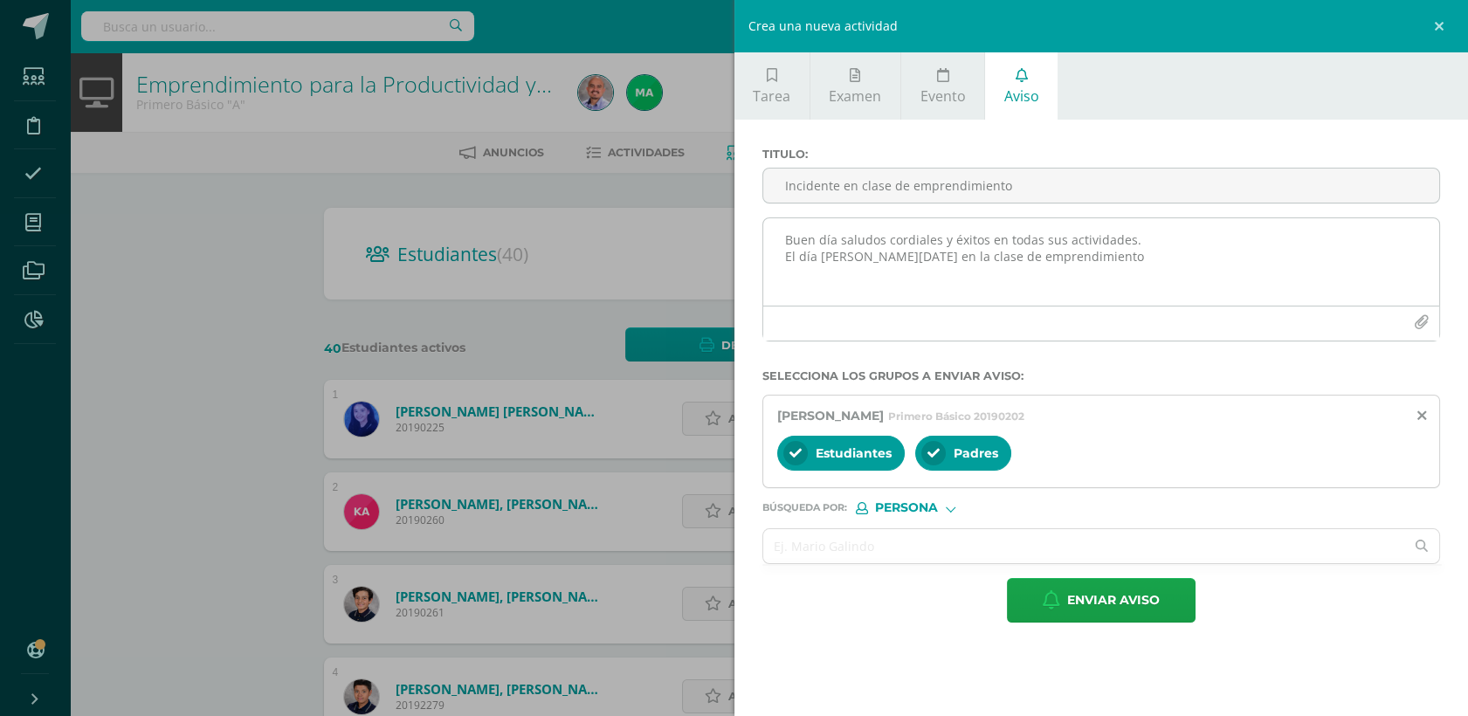
click at [1075, 270] on textarea "Buen día saludos cordiales y éxitos en todas sus actividades. El día [PERSON_NA…" at bounding box center [1101, 261] width 677 height 87
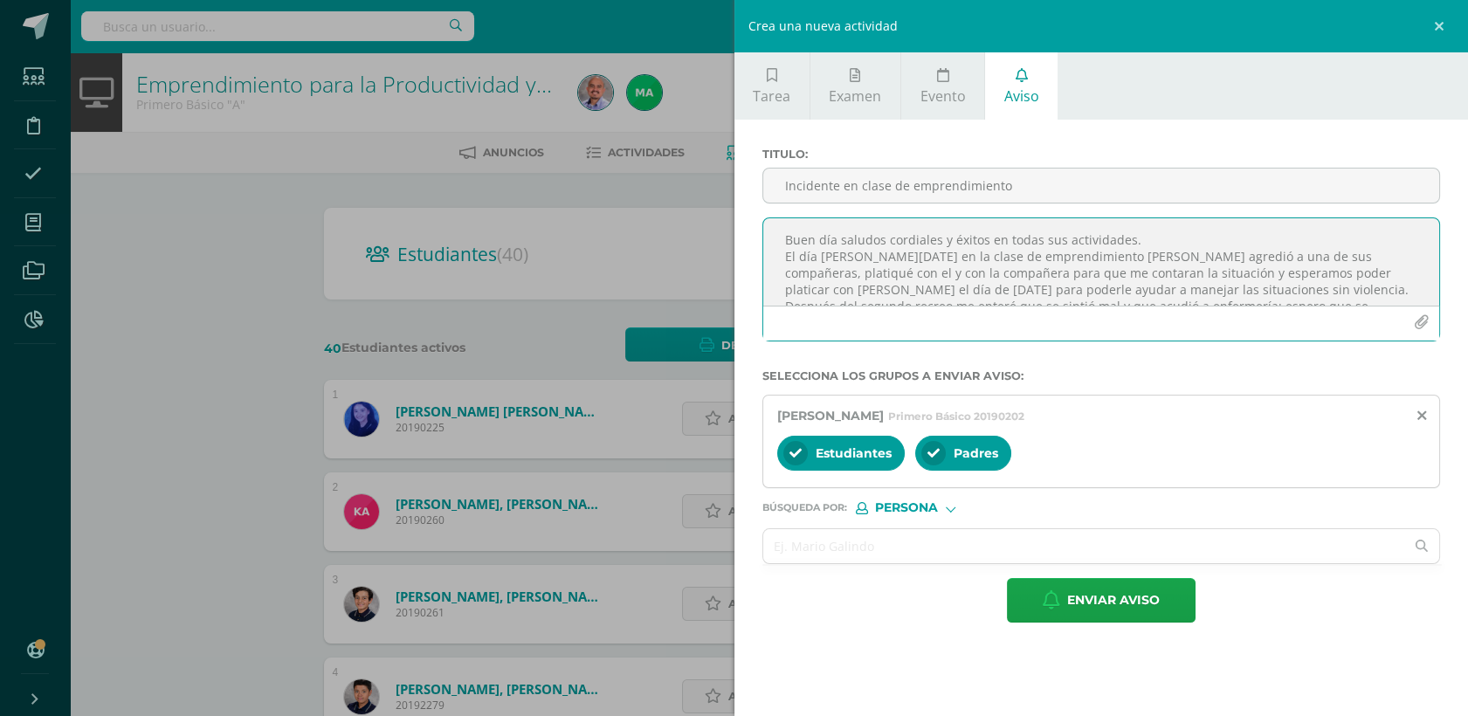
click at [1060, 276] on textarea "Buen día saludos cordiales y éxitos en todas sus actividades. El día [PERSON_NA…" at bounding box center [1101, 261] width 677 height 87
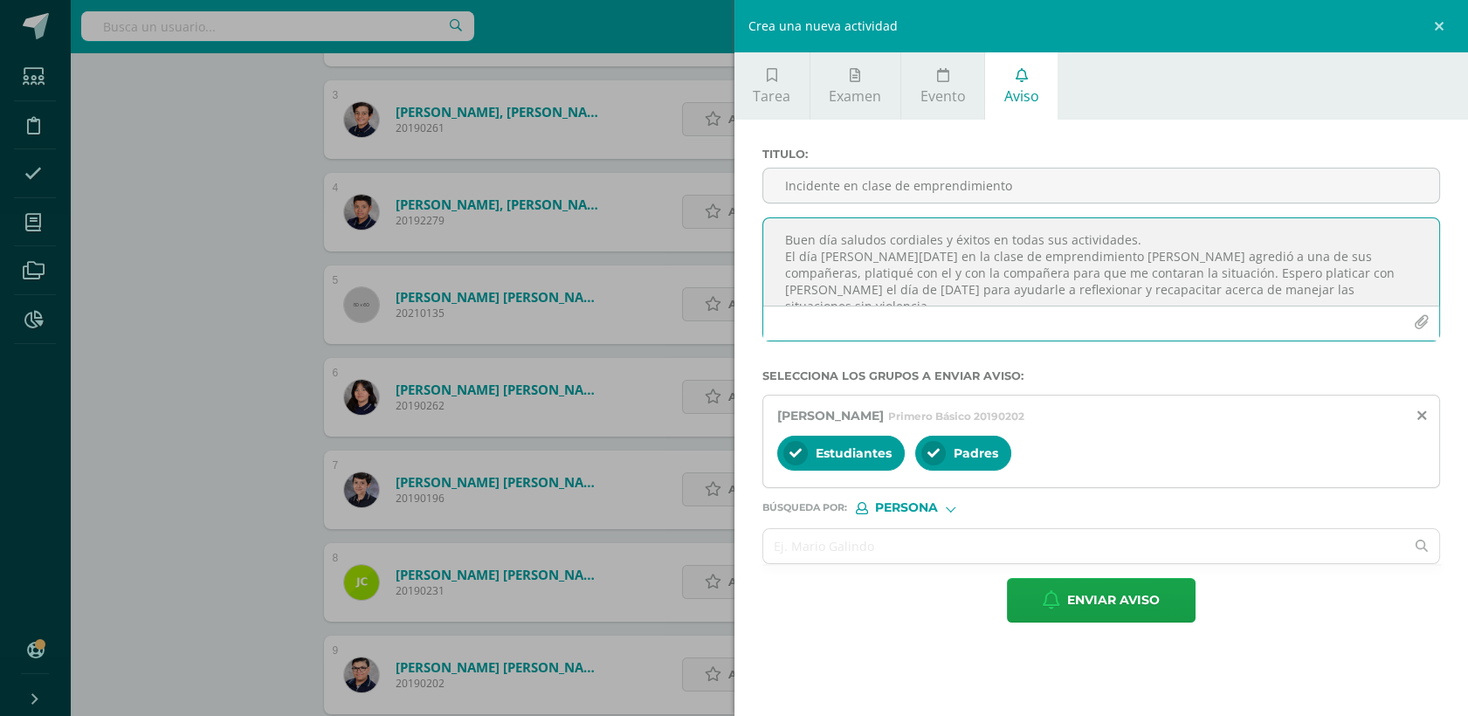
scroll to position [58, 0]
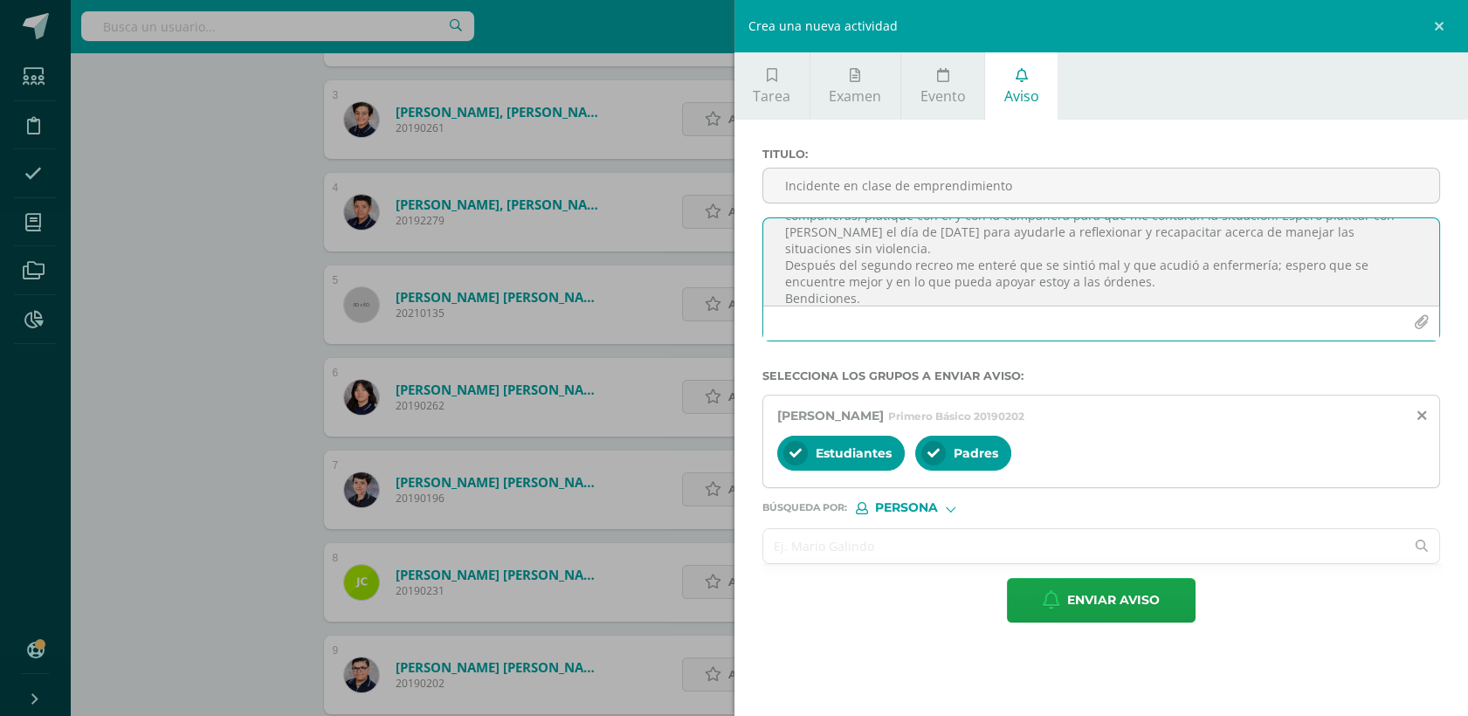
type textarea "Buen día saludos cordiales y éxitos en todas sus actividades. El día [PERSON_NA…"
click at [892, 555] on input "text" at bounding box center [1084, 546] width 642 height 34
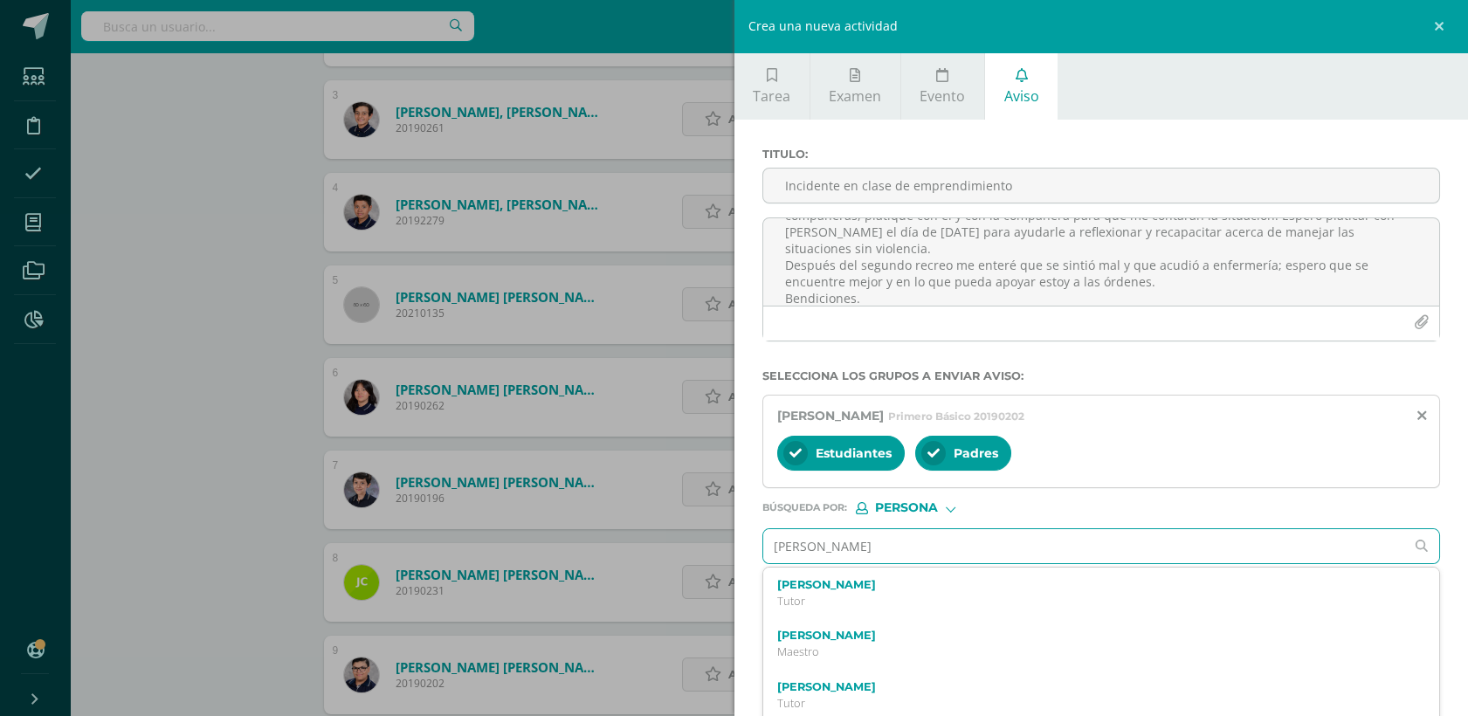
type input "[PERSON_NAME]"
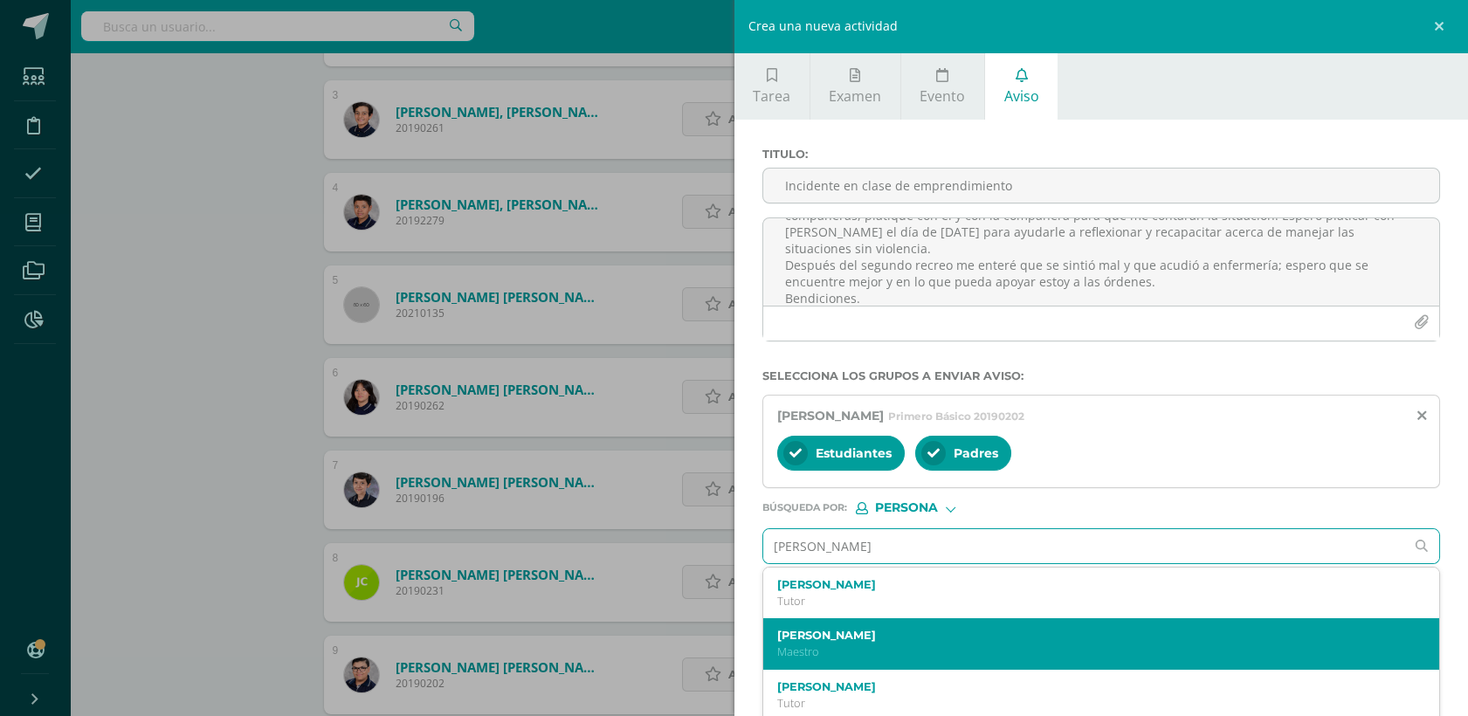
click at [869, 637] on label "[PERSON_NAME]" at bounding box center [1086, 635] width 619 height 13
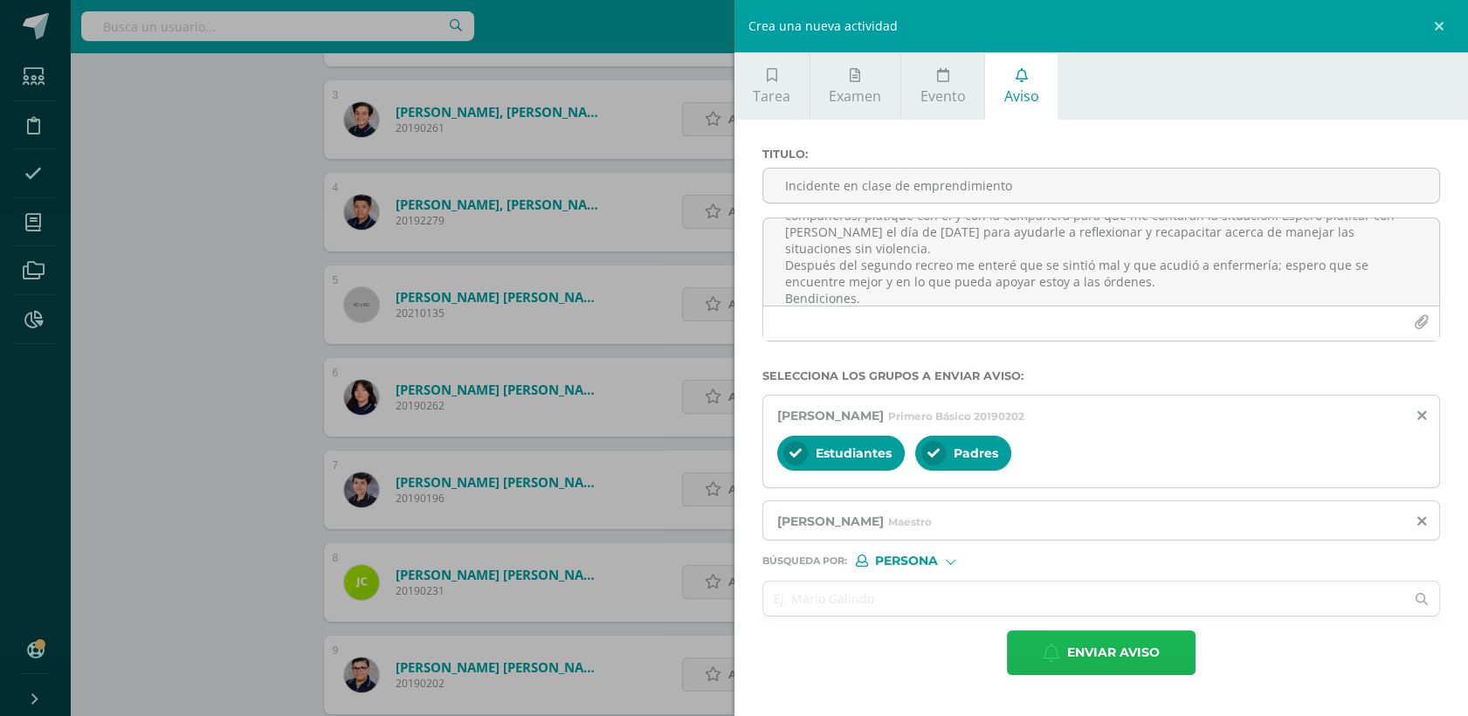
click at [1106, 657] on span "Enviar aviso" at bounding box center [1113, 652] width 93 height 43
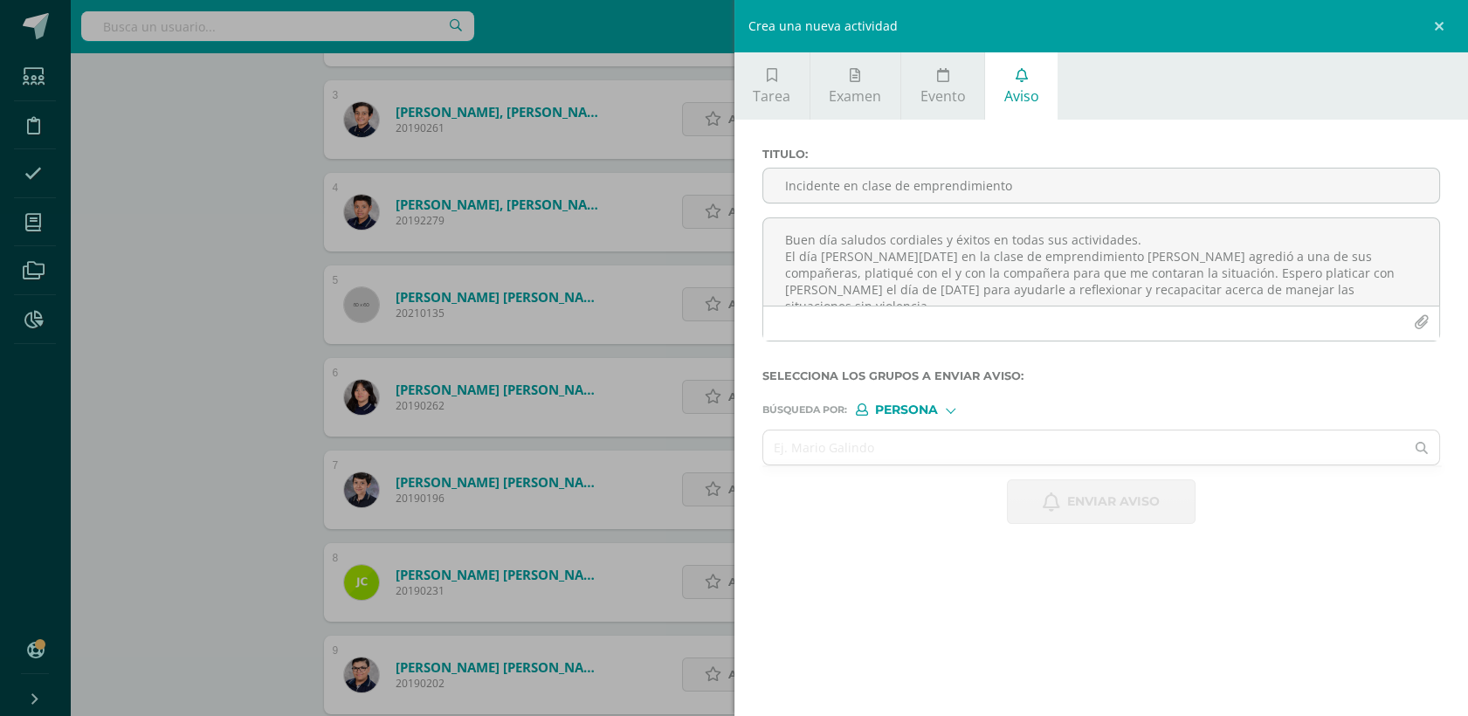
click at [183, 217] on div "Crea una nueva actividad Tarea Examen Evento Aviso Título: Fecha: [DATE] 20:00:…" at bounding box center [734, 358] width 1468 height 716
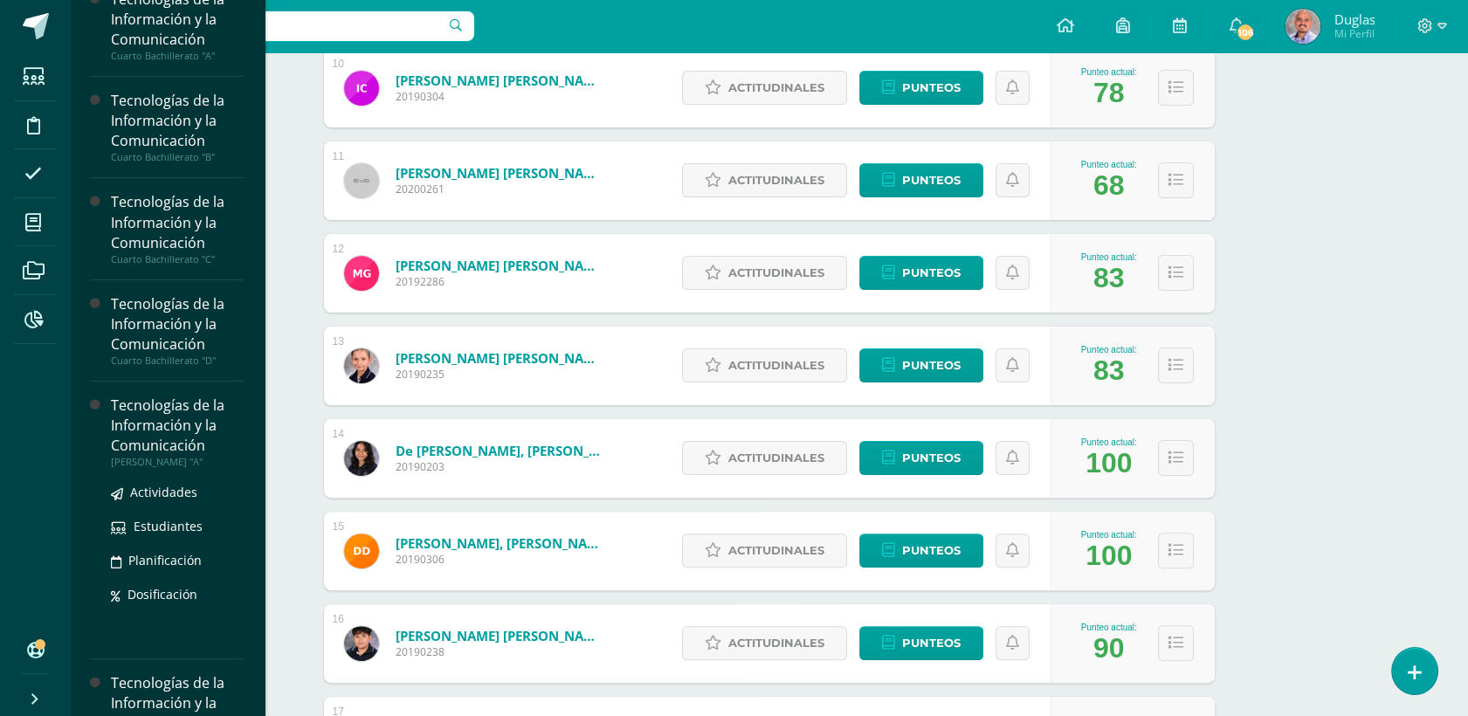
scroll to position [1170, 0]
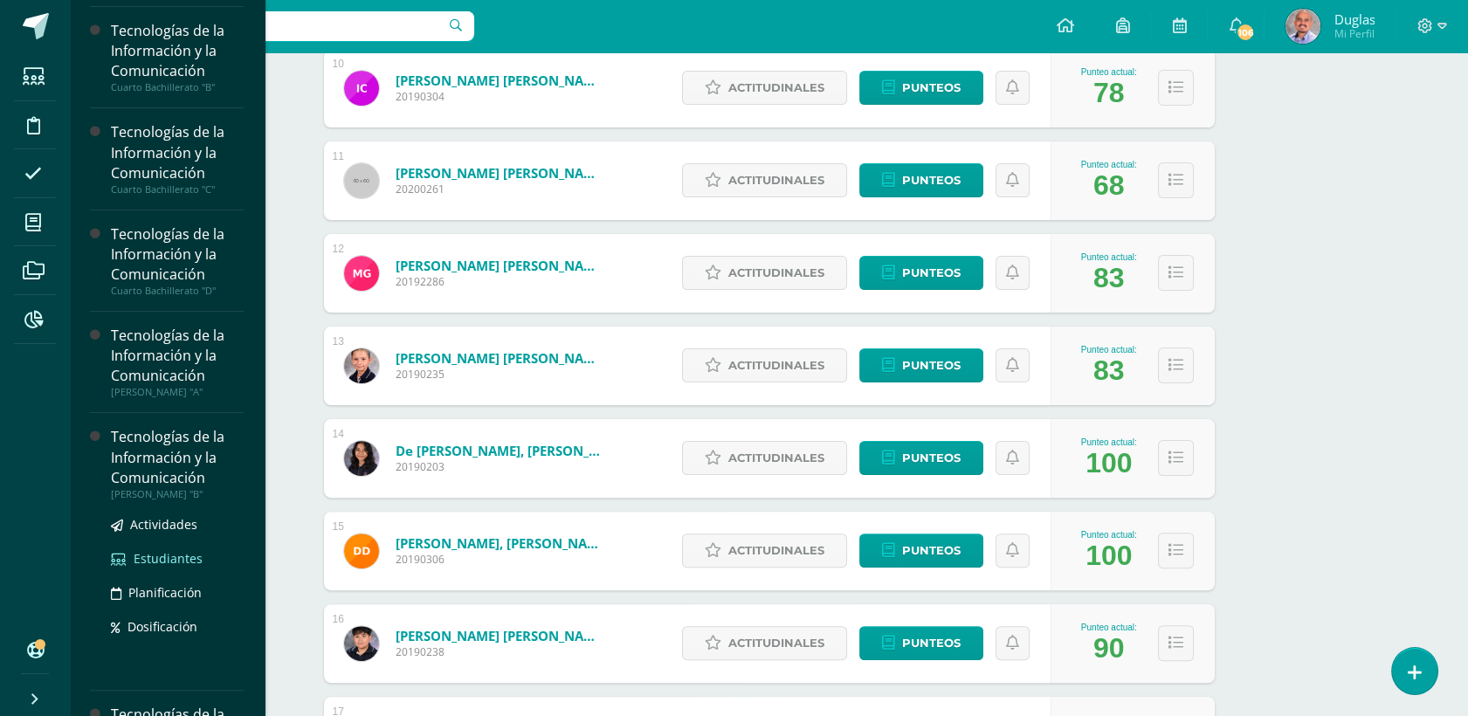
click at [158, 551] on span "Estudiantes" at bounding box center [168, 558] width 69 height 17
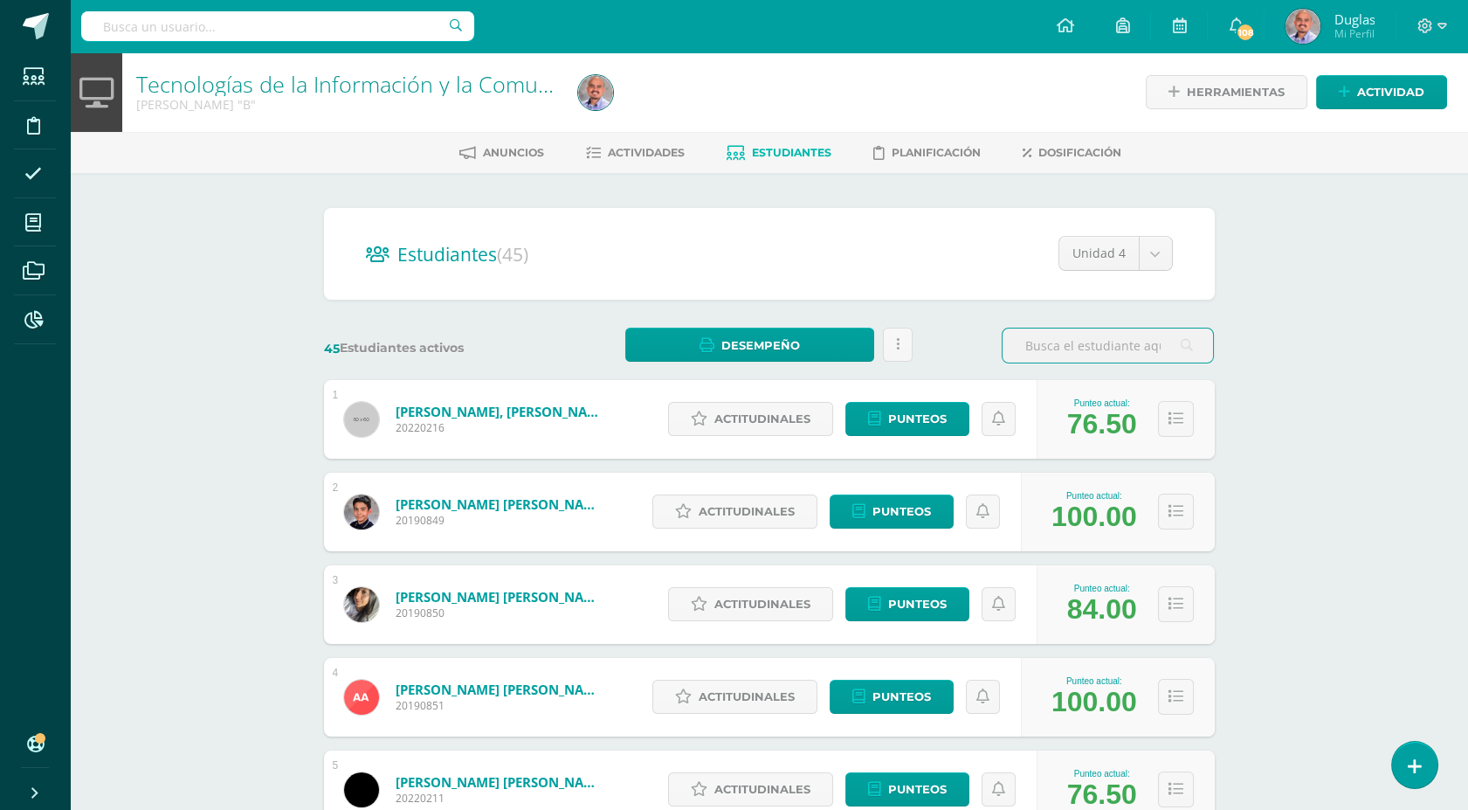
click at [1282, 529] on div "Tecnologías de la Información y la Comunicación Quinto Bachillerato "B" Herrami…" at bounding box center [769, 726] width 1398 height 1349
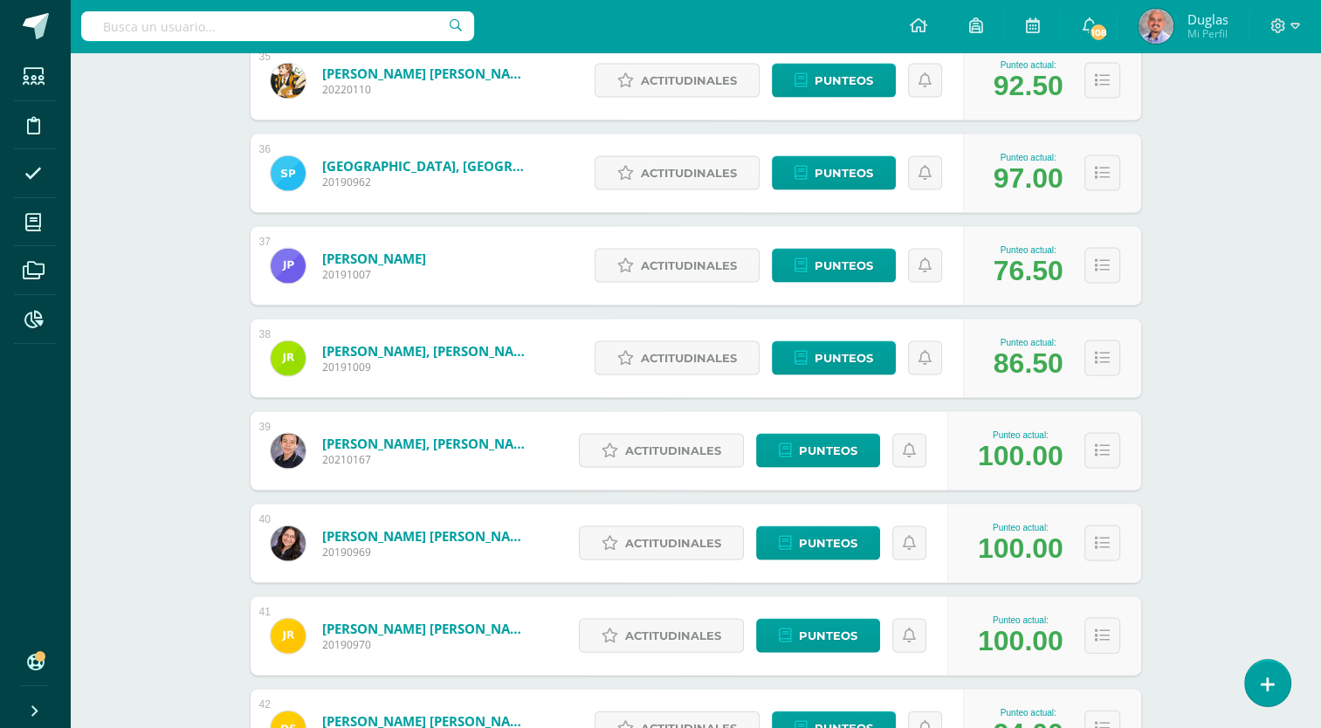
scroll to position [3467, 0]
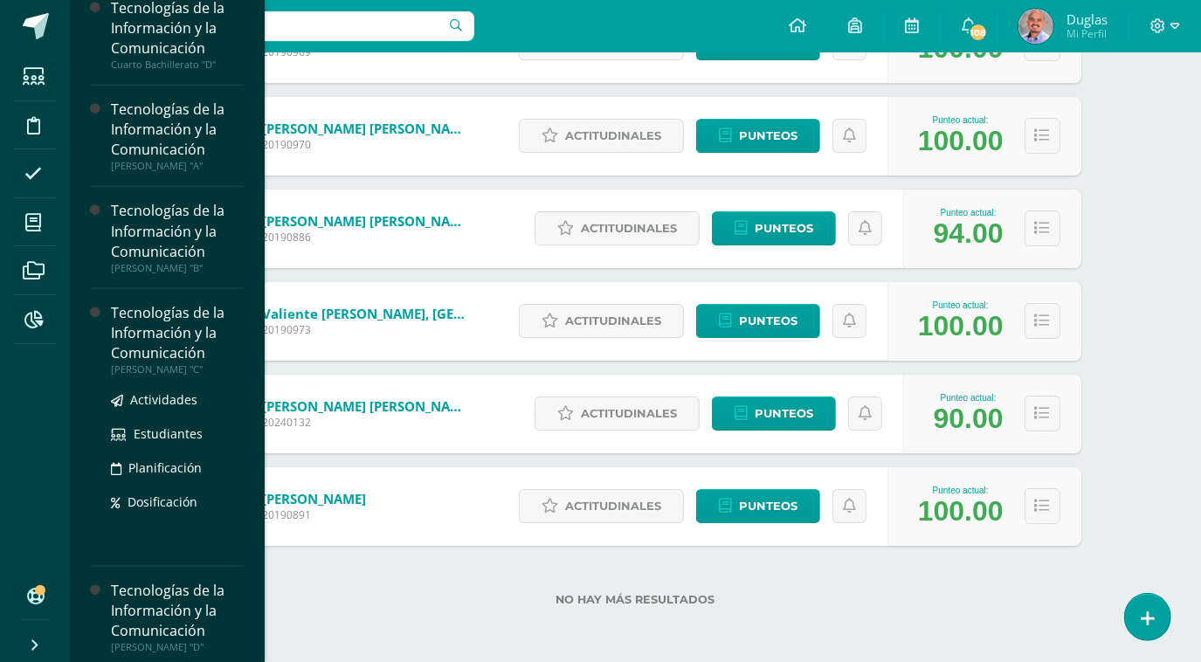
scroll to position [1398, 0]
click at [166, 431] on span "Estudiantes" at bounding box center [168, 432] width 69 height 17
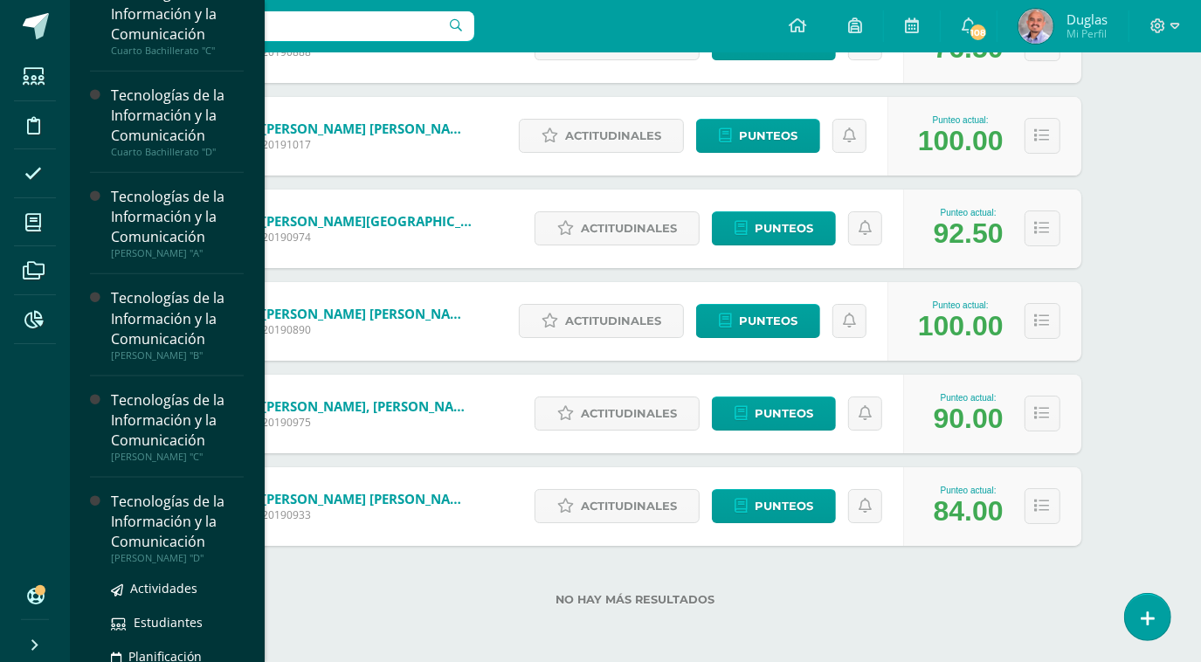
scroll to position [1398, 0]
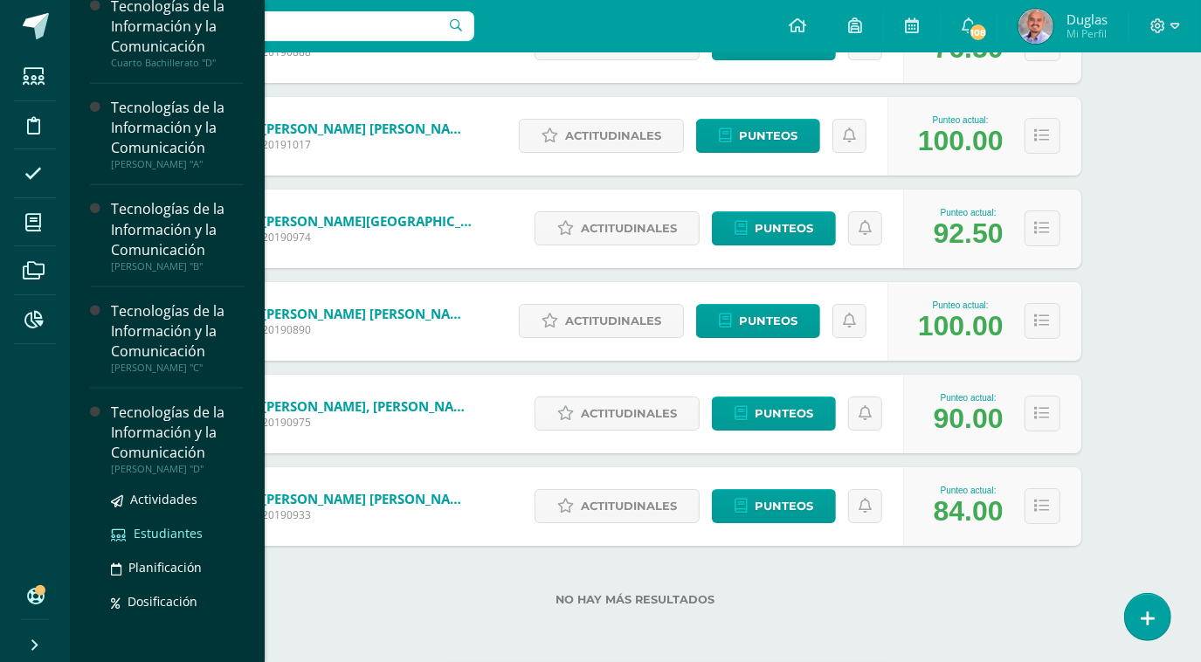
click at [151, 525] on span "Estudiantes" at bounding box center [168, 533] width 69 height 17
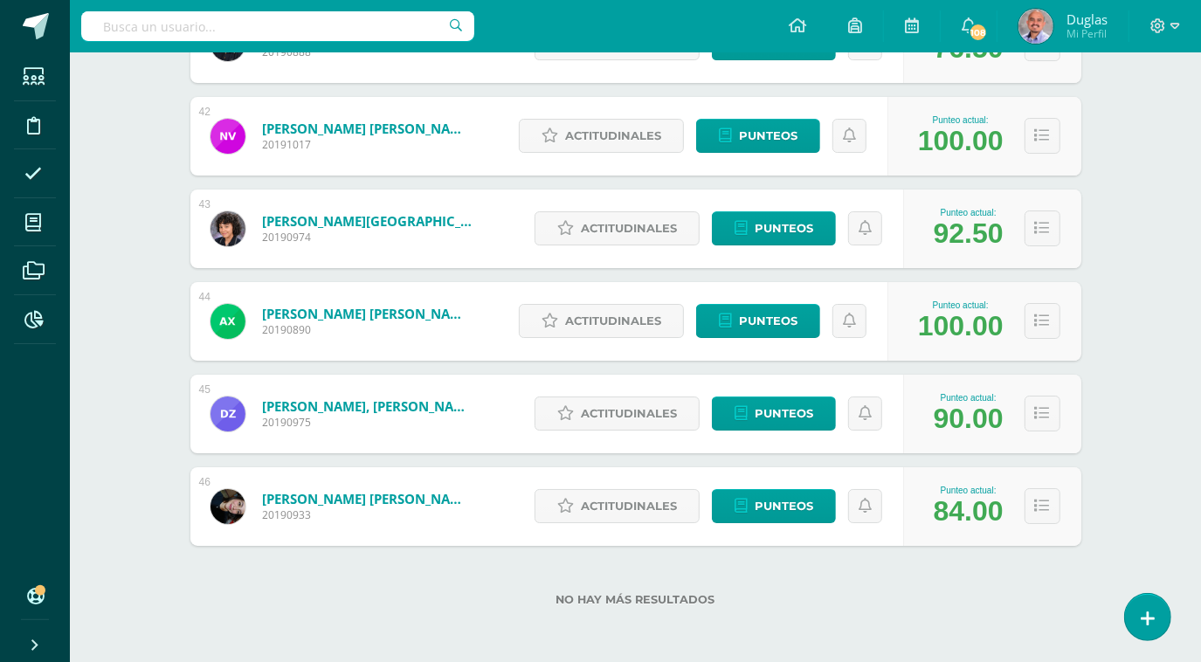
scroll to position [1222, 0]
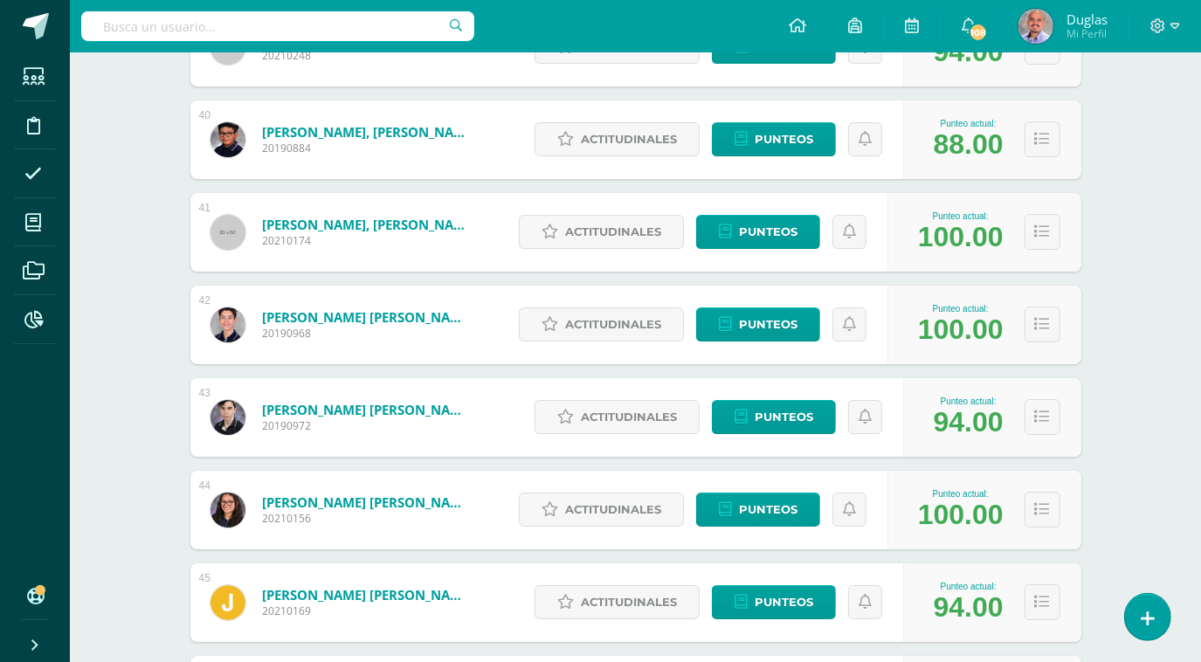
scroll to position [4049, 0]
